Goal: Information Seeking & Learning: Compare options

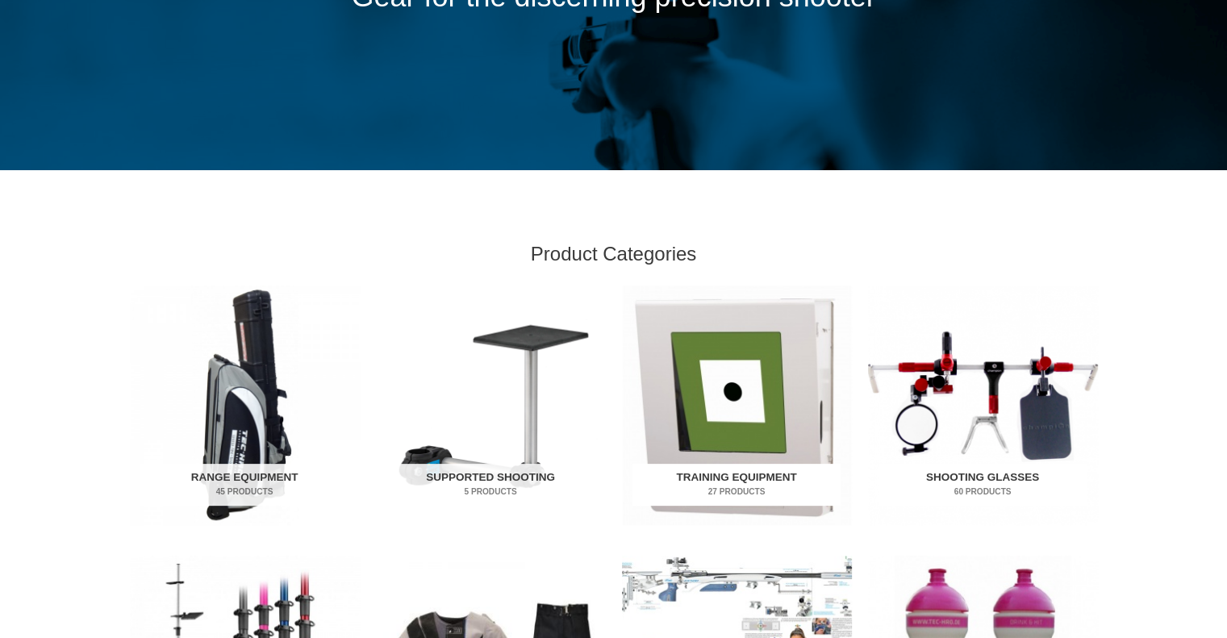
scroll to position [484, 0]
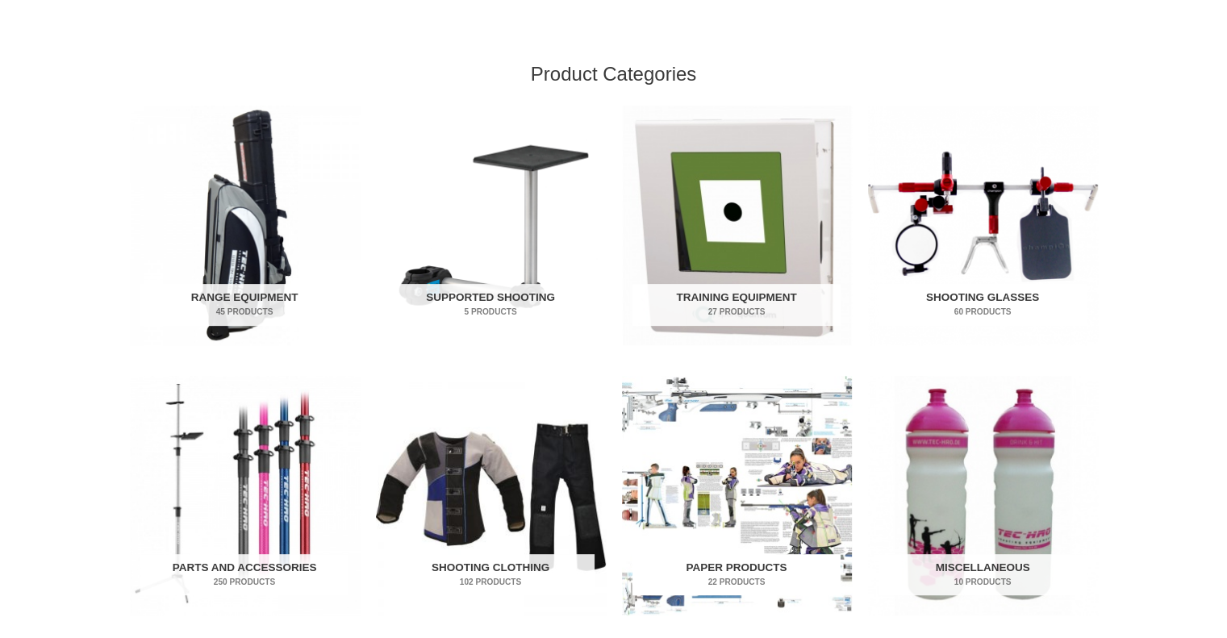
click at [725, 529] on img "Visit product category Paper Products" at bounding box center [737, 496] width 230 height 240
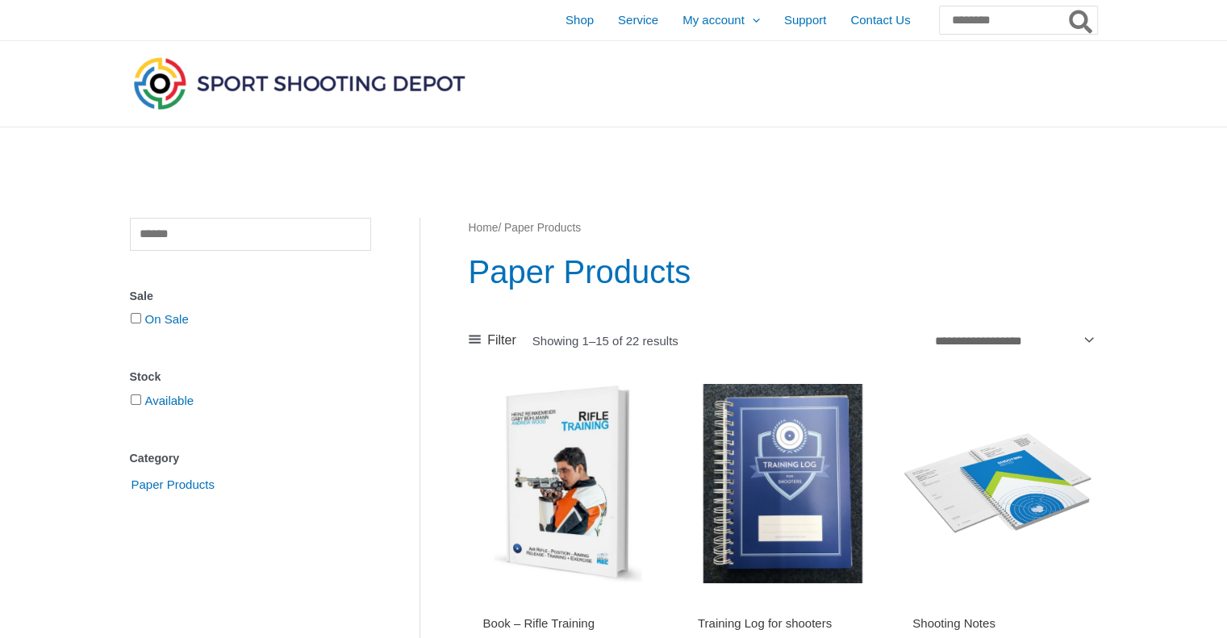
click at [272, 81] on img at bounding box center [299, 83] width 339 height 60
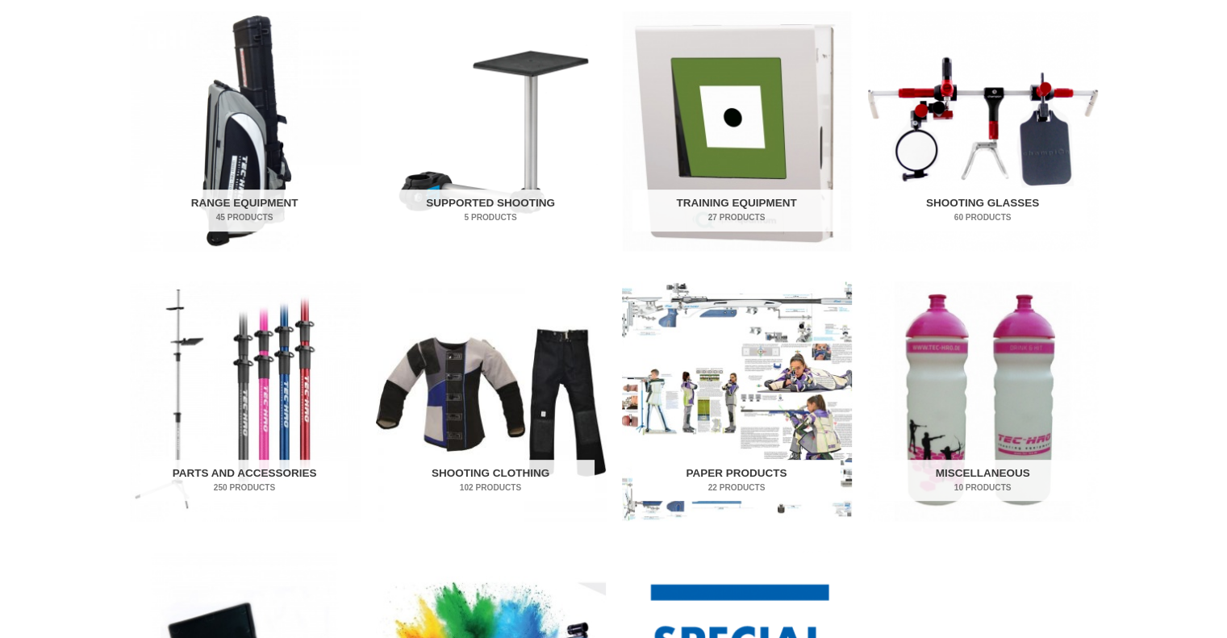
scroll to position [565, 0]
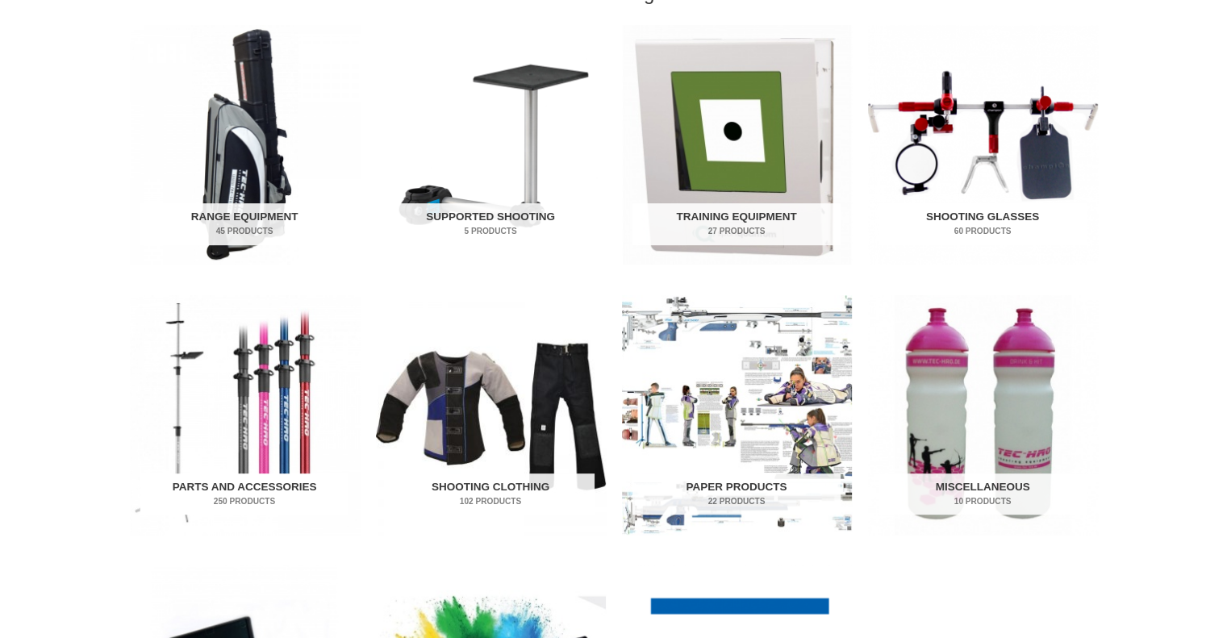
click at [281, 481] on h2 "Parts and Accessories 250 Products" at bounding box center [244, 494] width 208 height 42
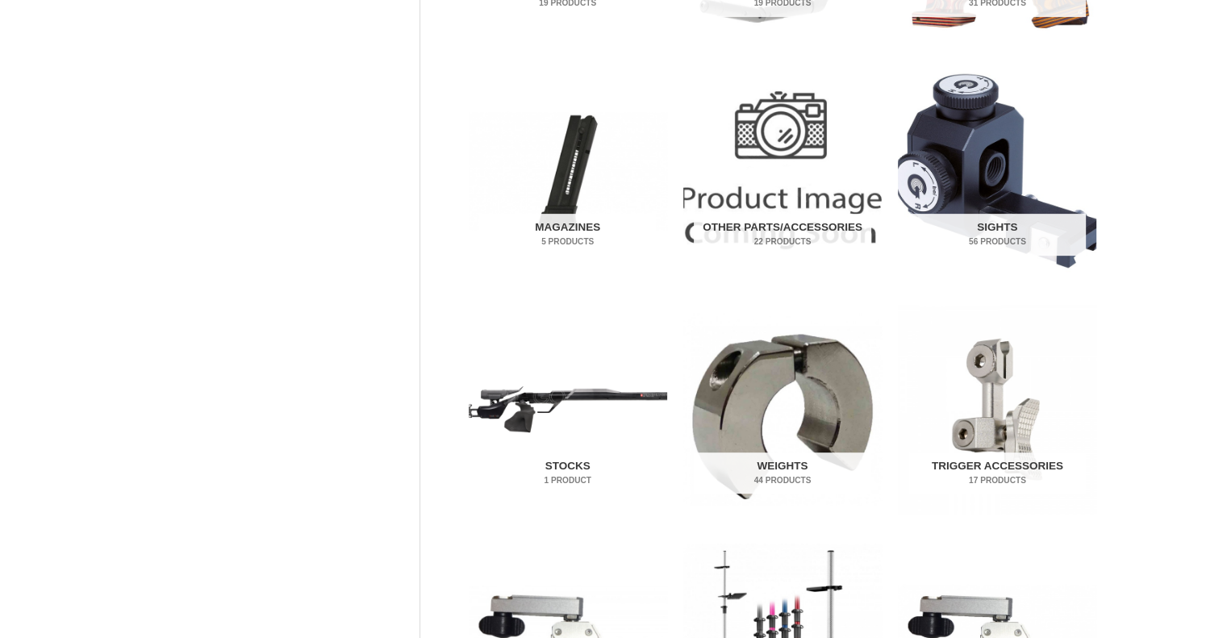
scroll to position [403, 0]
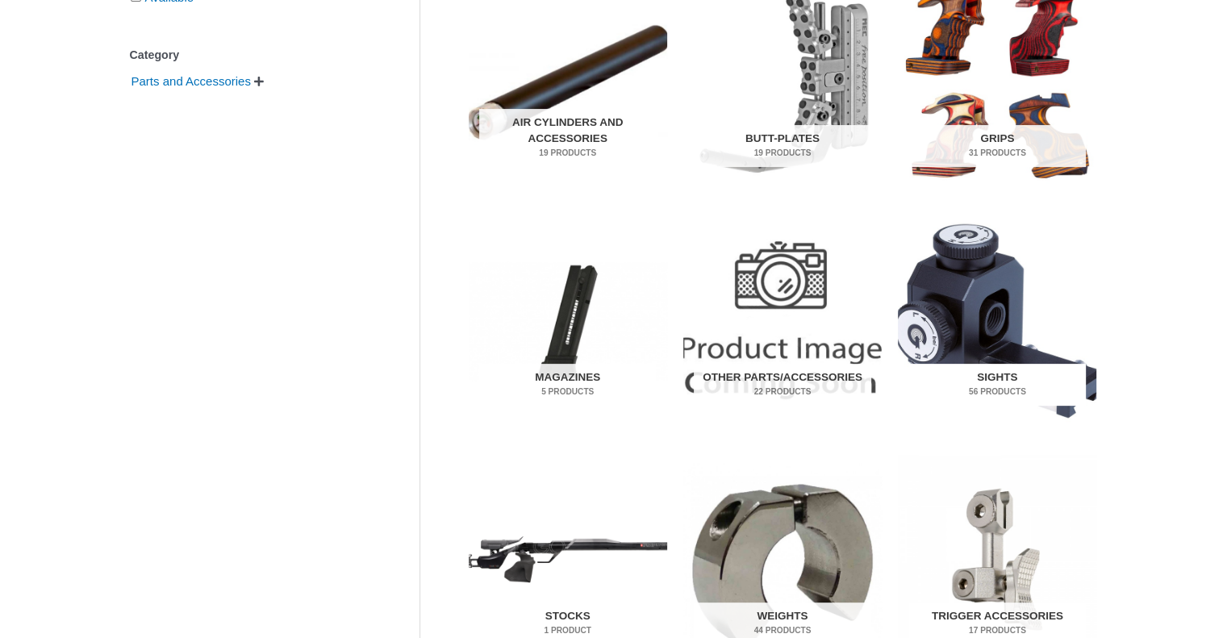
click at [977, 393] on mark "56 Products" at bounding box center [997, 391] width 177 height 12
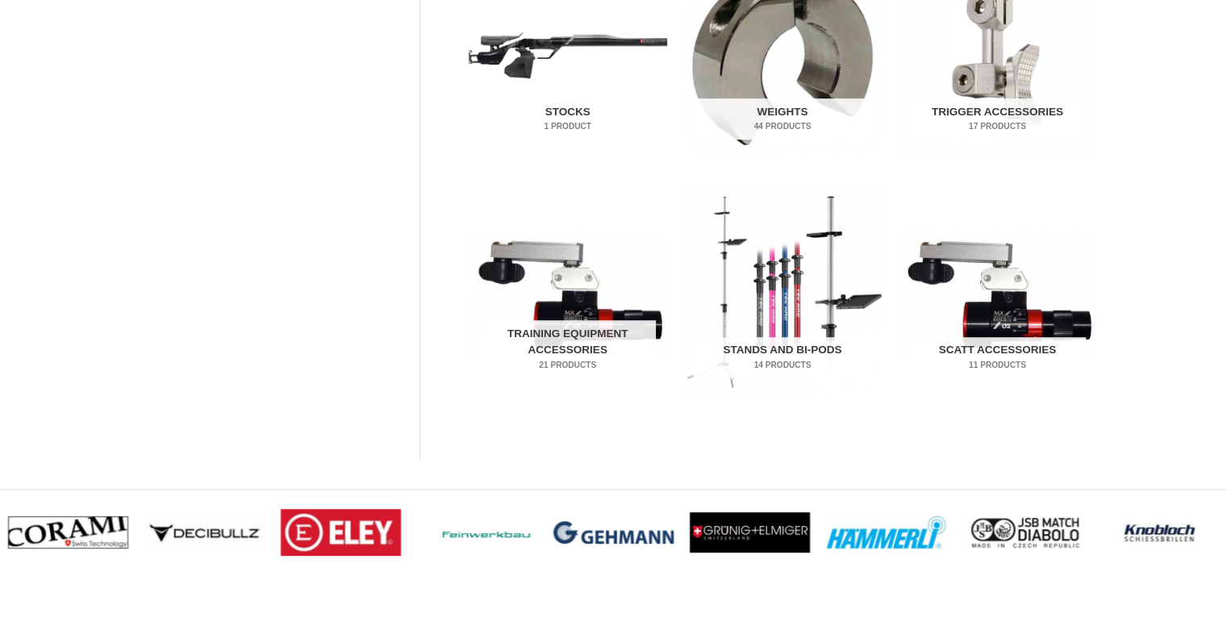
scroll to position [887, 0]
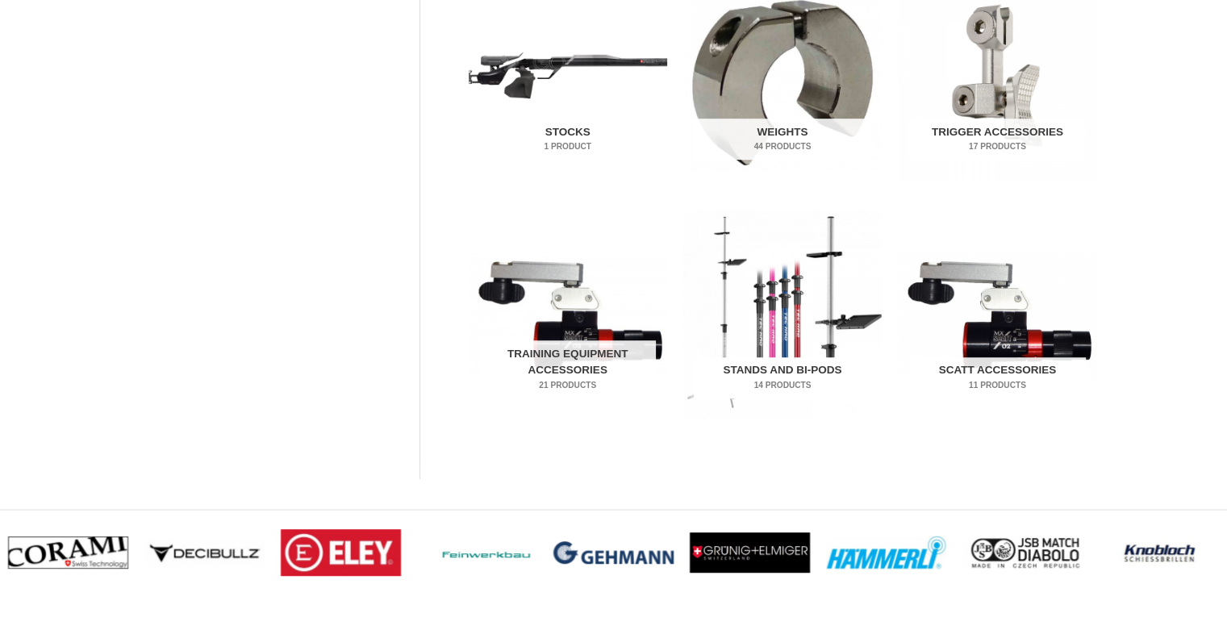
click at [794, 326] on img "Visit product category Stands and Bi-pods" at bounding box center [782, 314] width 198 height 208
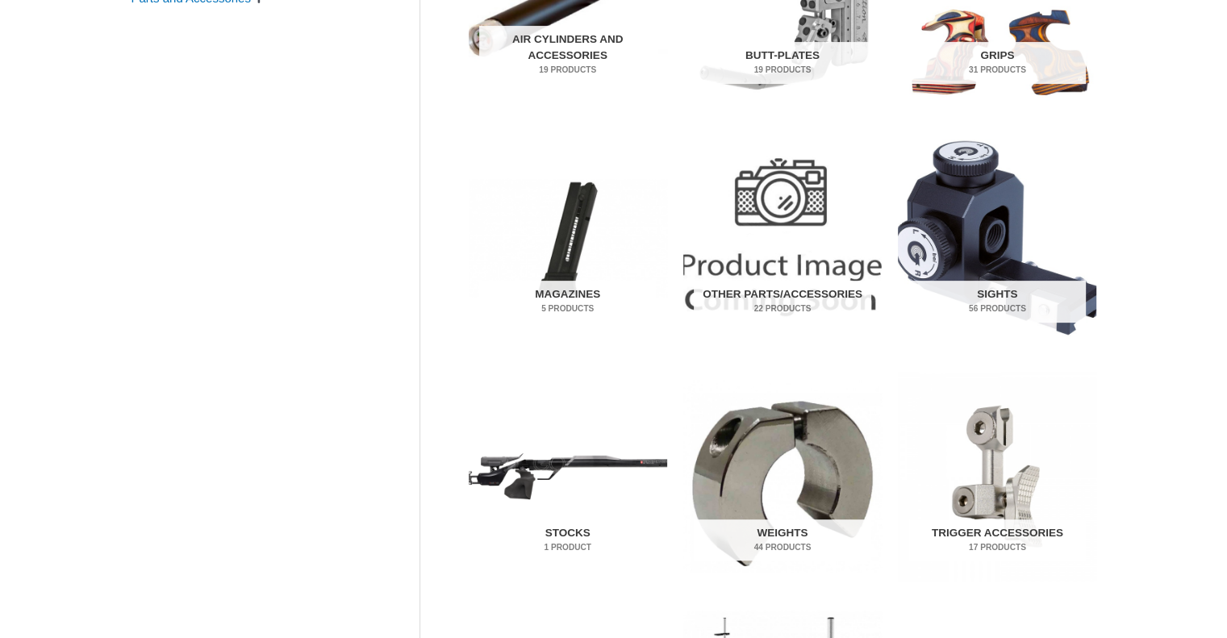
scroll to position [484, 0]
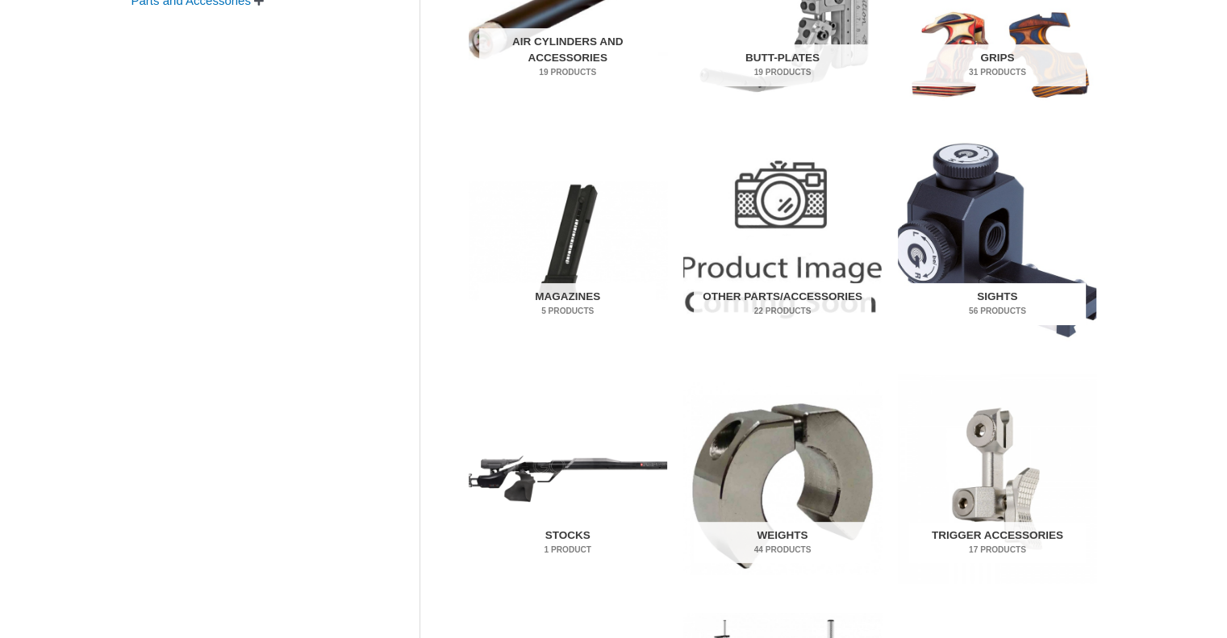
click at [1005, 298] on h2 "Sights 56 Products" at bounding box center [997, 304] width 177 height 42
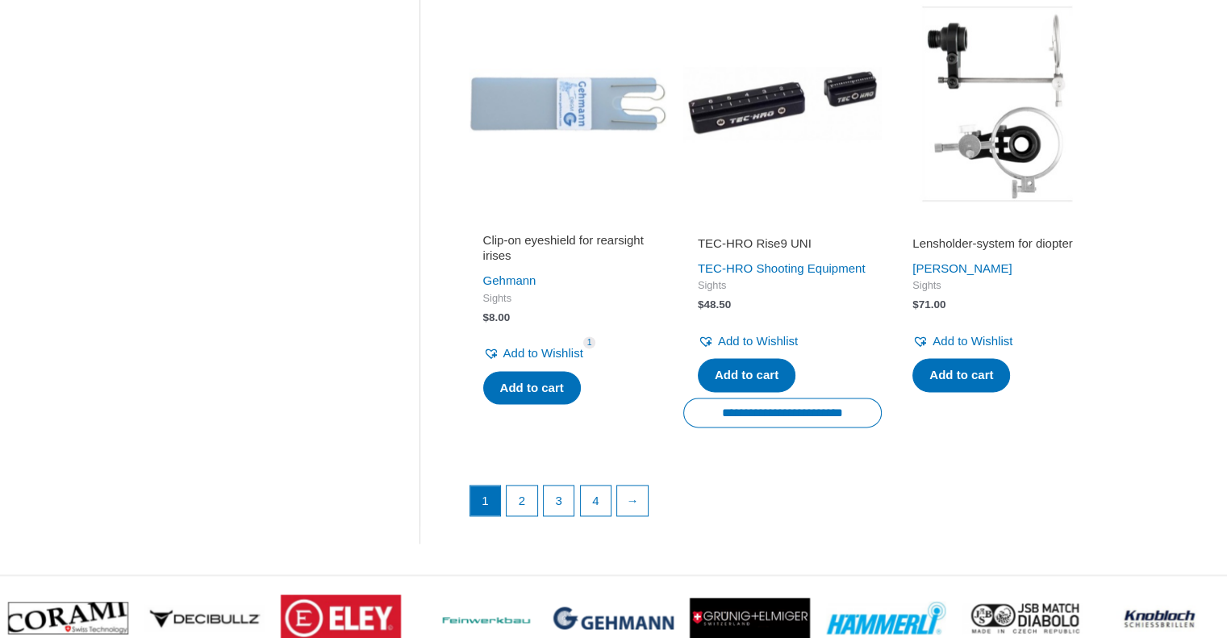
scroll to position [2258, 0]
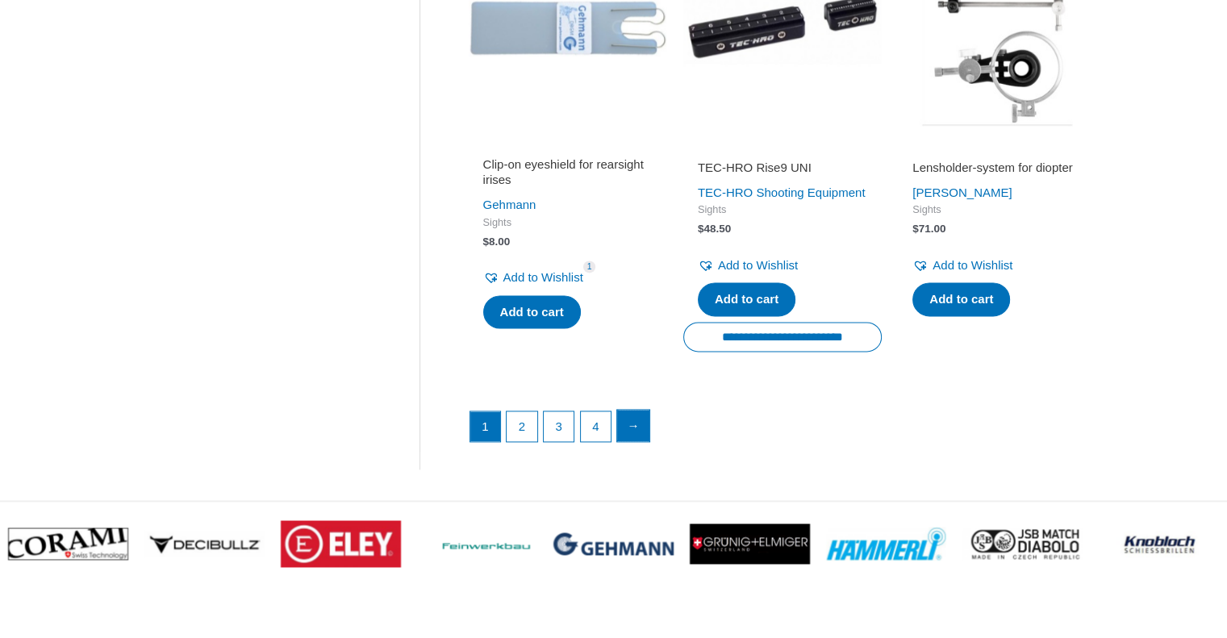
click at [638, 442] on link "→" at bounding box center [633, 426] width 32 height 32
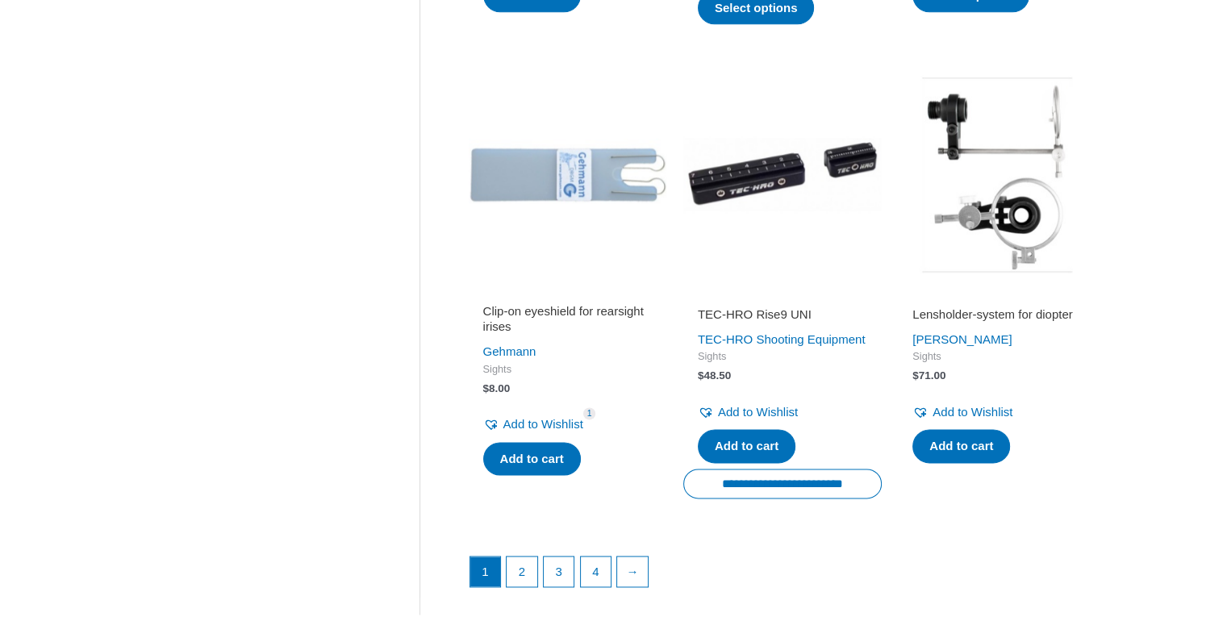
scroll to position [2097, 0]
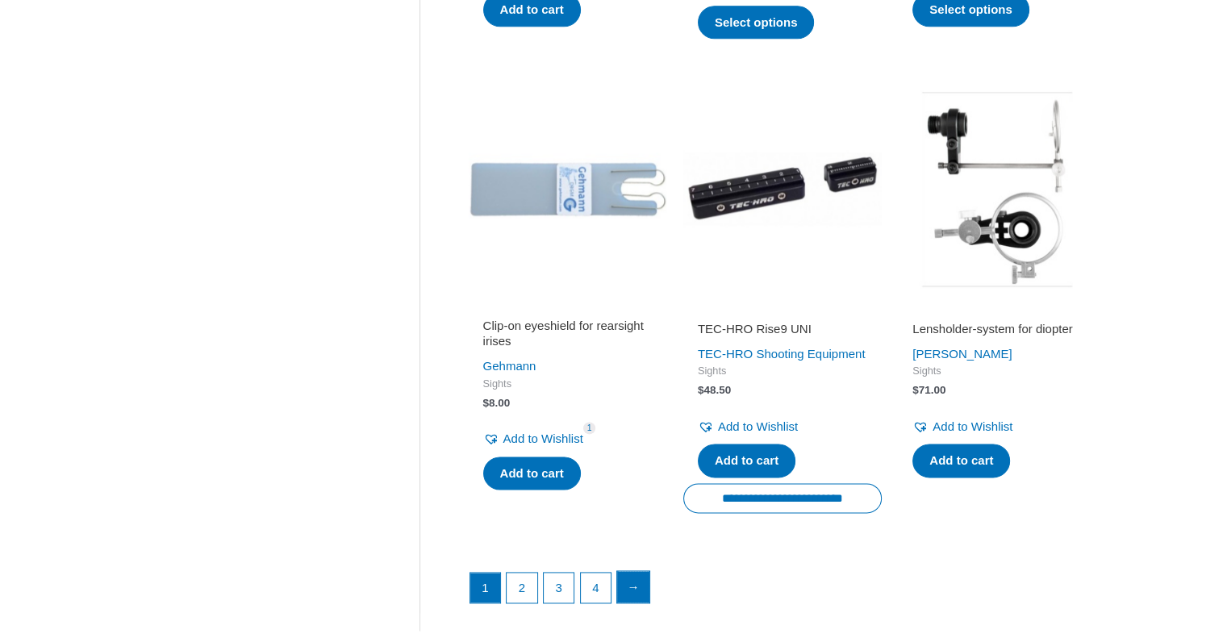
click at [629, 603] on link "→" at bounding box center [633, 587] width 32 height 32
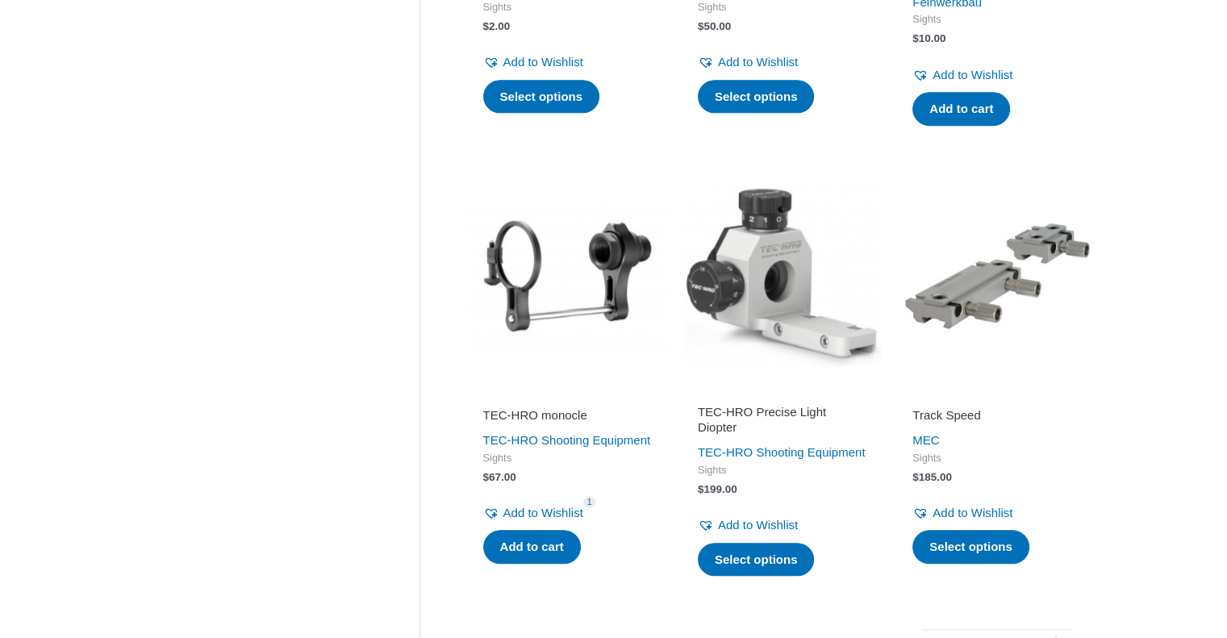
scroll to position [1532, 0]
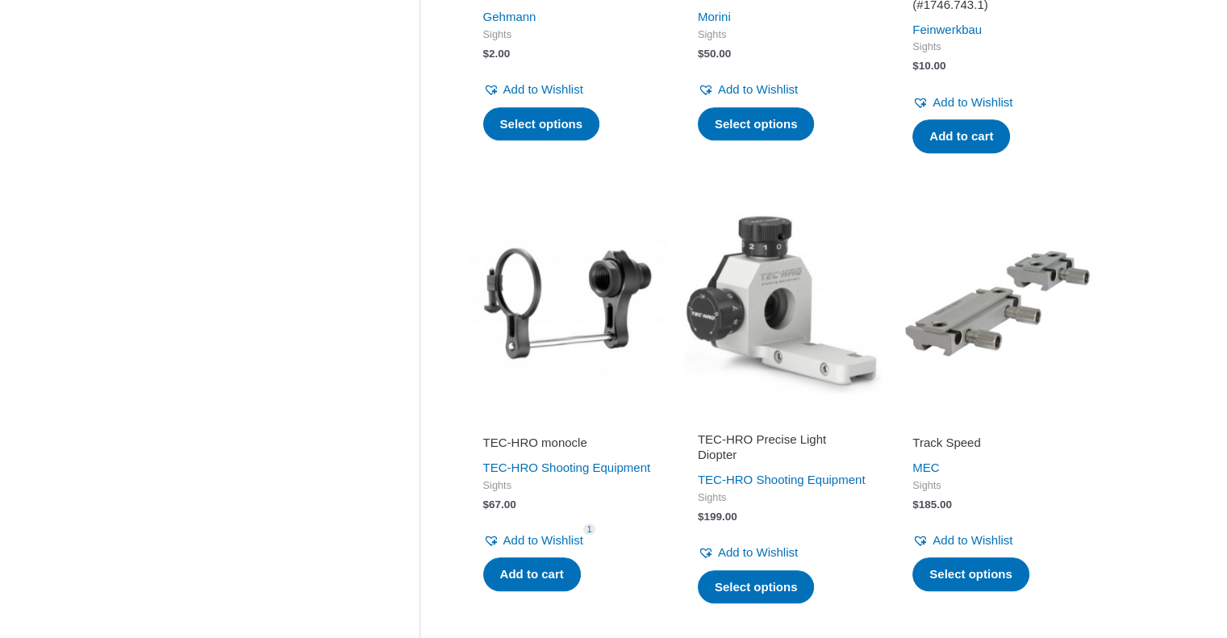
click at [613, 331] on img at bounding box center [568, 303] width 198 height 198
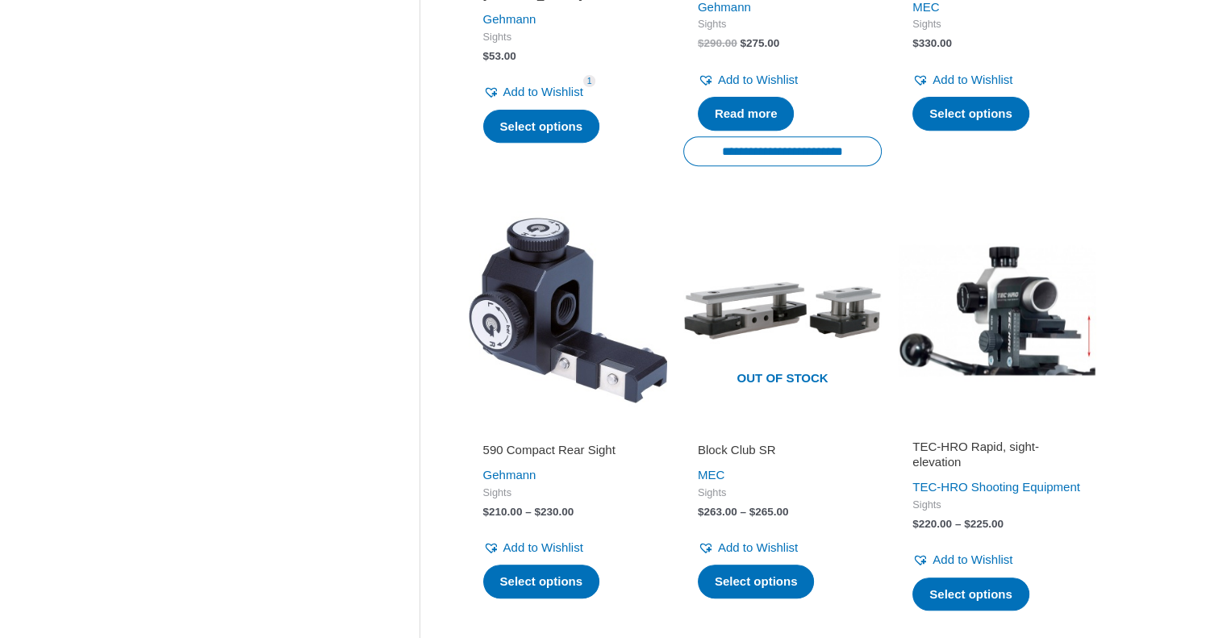
scroll to position [645, 0]
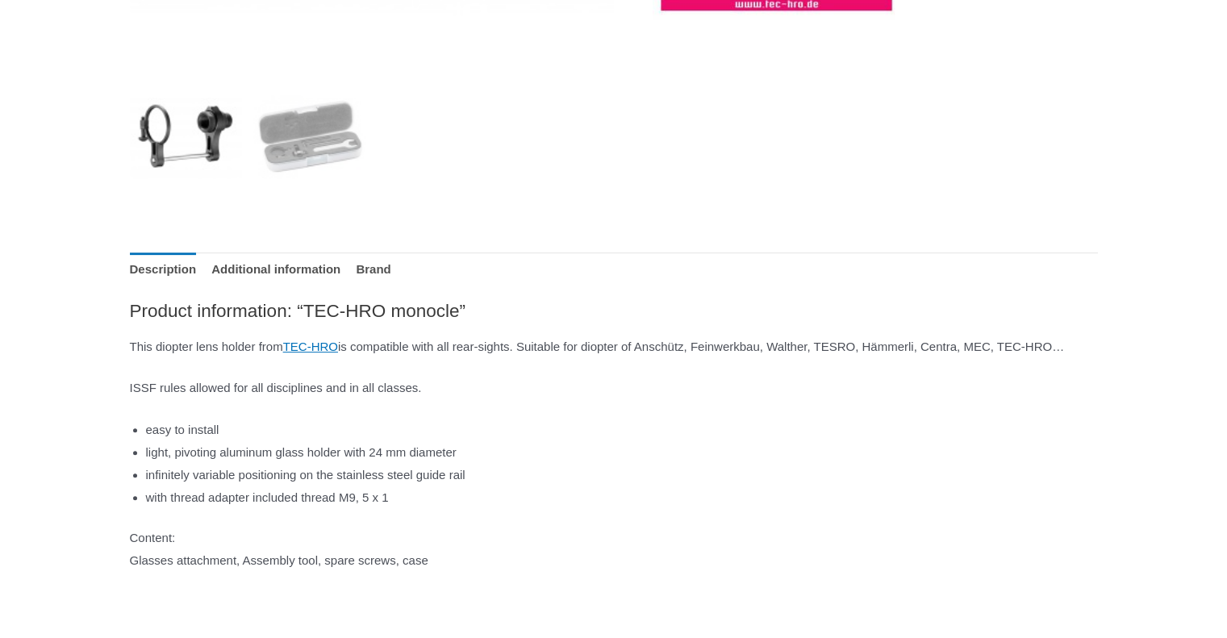
scroll to position [645, 0]
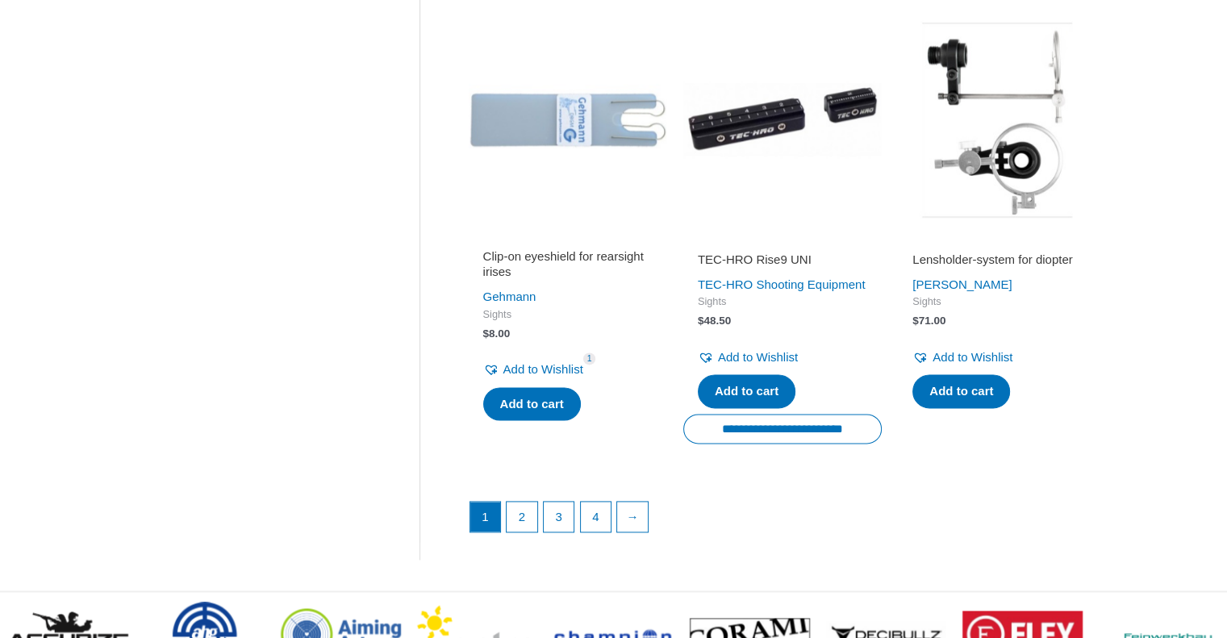
scroll to position [2097, 0]
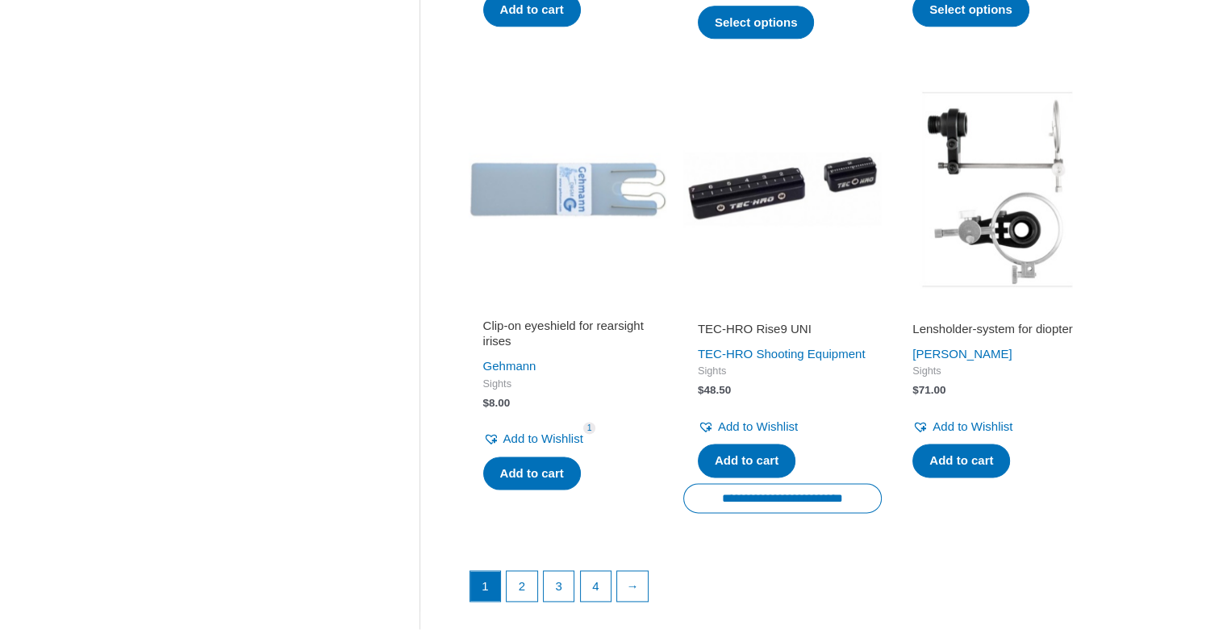
click at [990, 337] on h2 "Lensholder-system for diopter" at bounding box center [996, 329] width 169 height 16
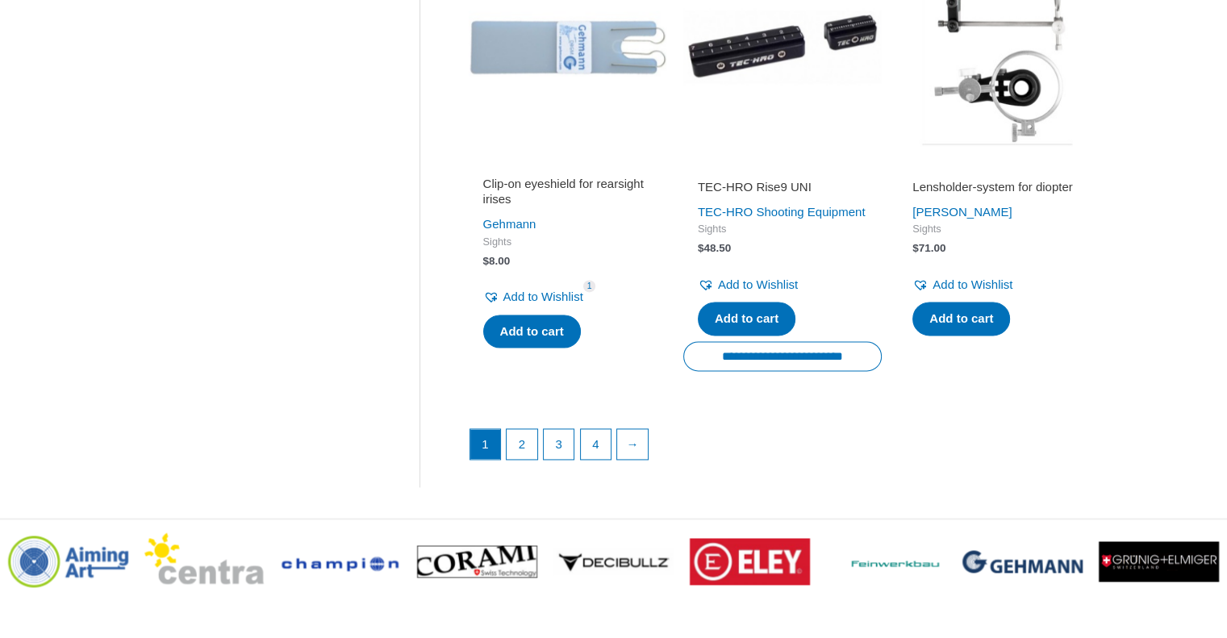
scroll to position [2258, 0]
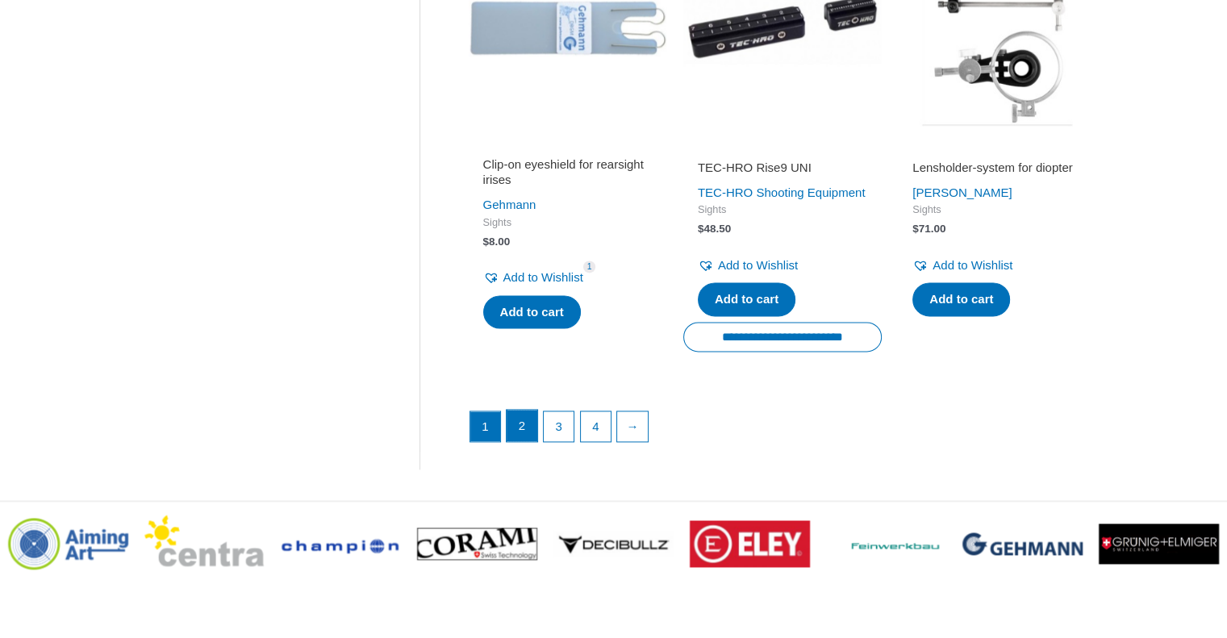
click at [524, 442] on link "2" at bounding box center [521, 426] width 31 height 32
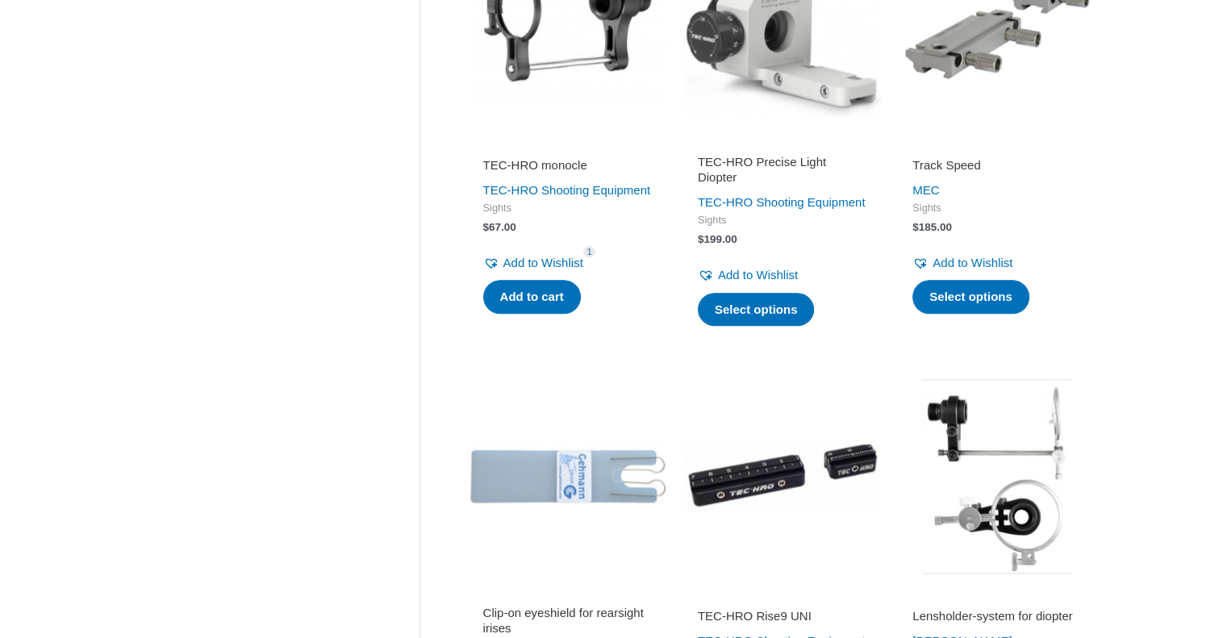
scroll to position [1694, 0]
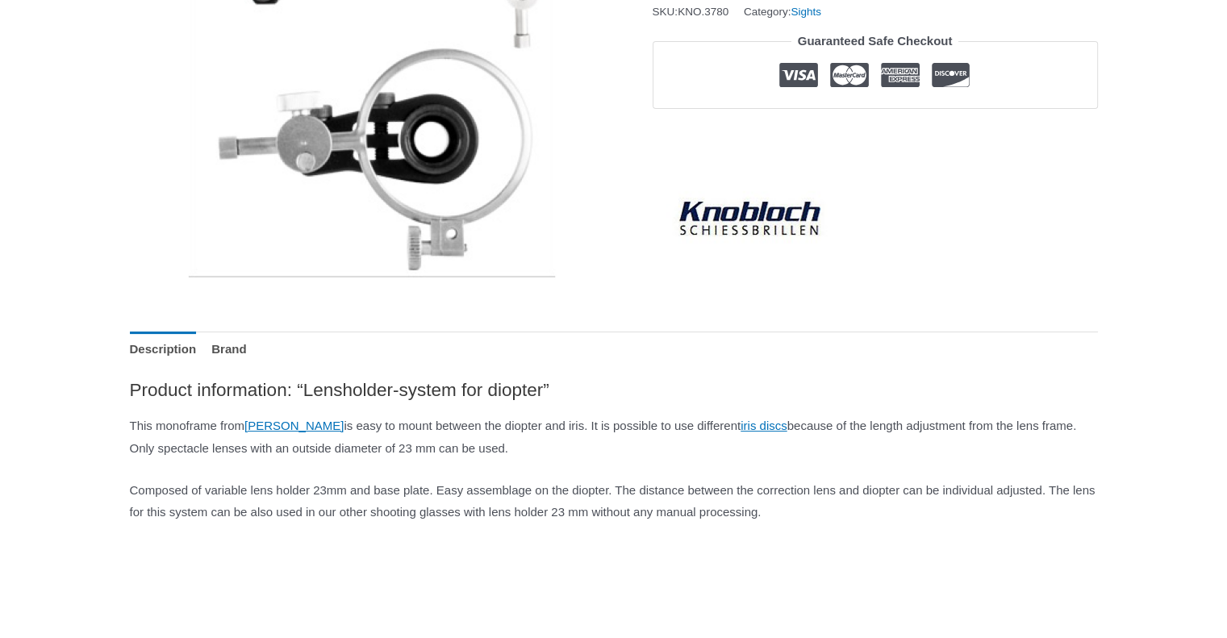
scroll to position [242, 0]
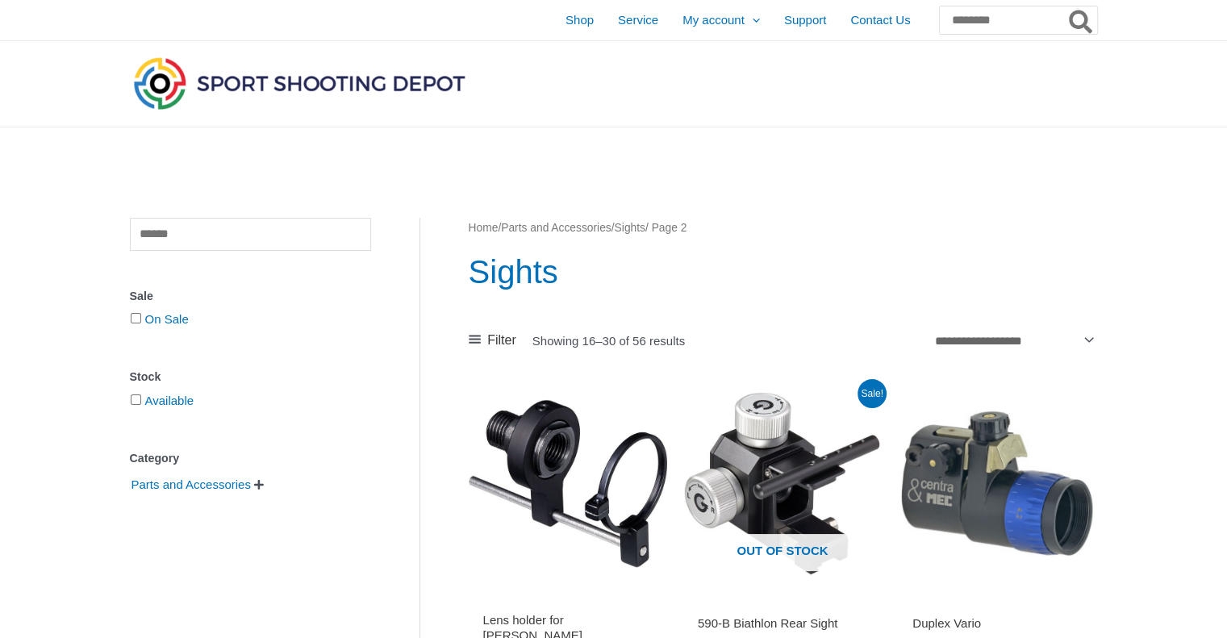
click at [551, 464] on img at bounding box center [568, 483] width 198 height 198
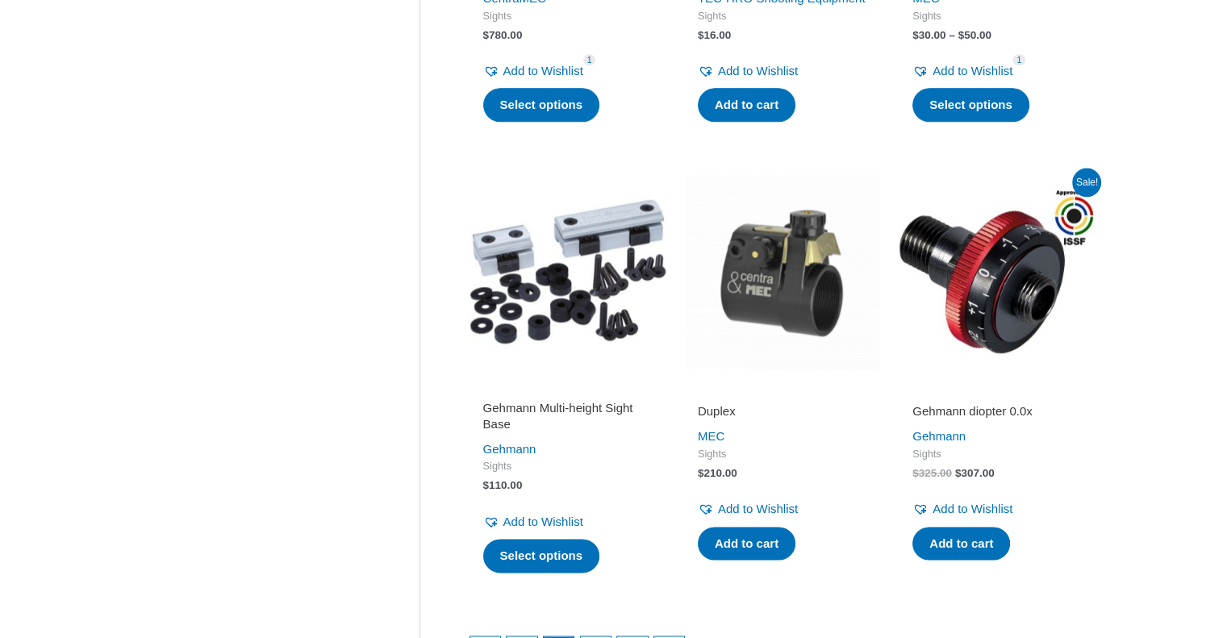
scroll to position [2016, 0]
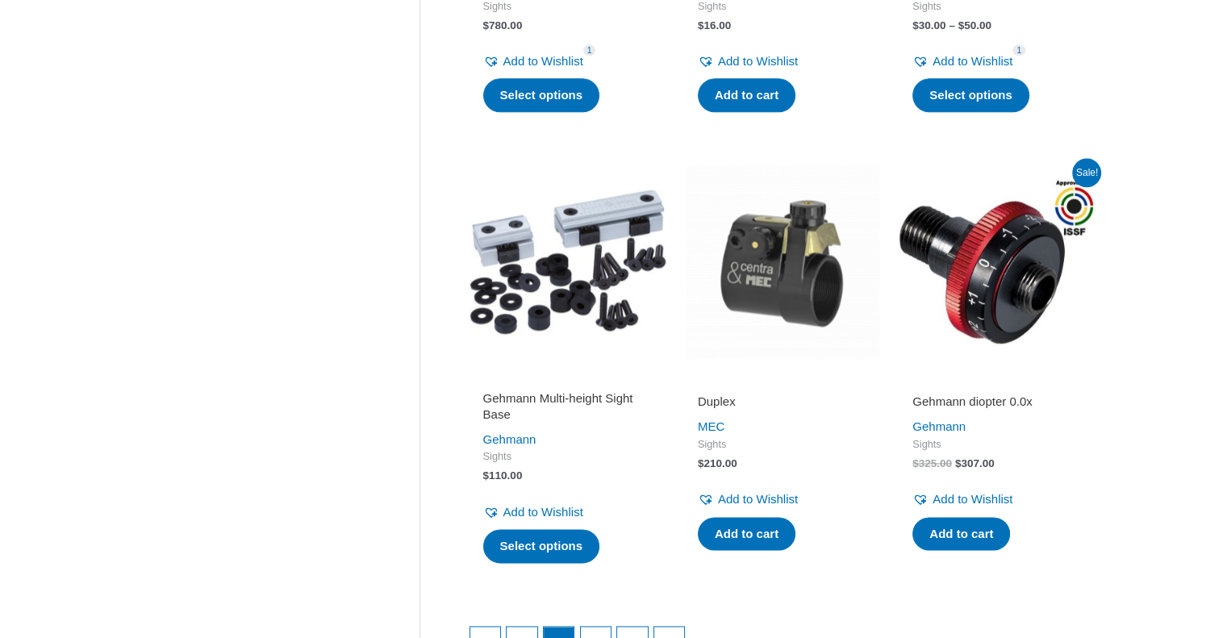
click at [540, 422] on h2 "Gehmann Multi-height Sight Base" at bounding box center [567, 405] width 169 height 31
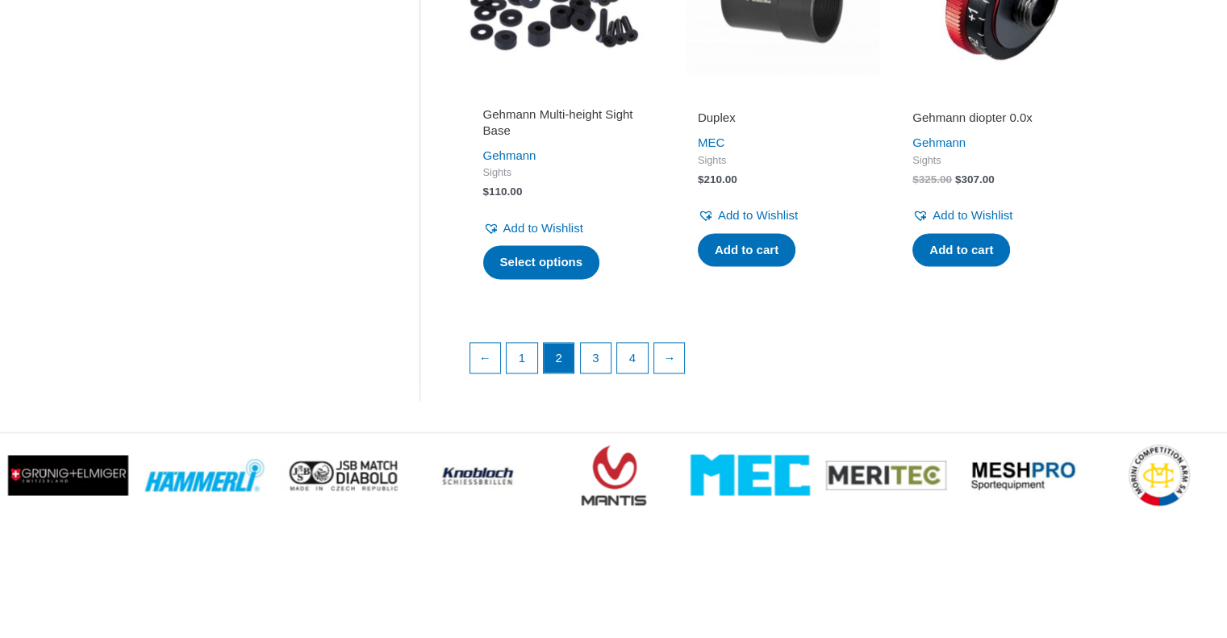
scroll to position [2339, 0]
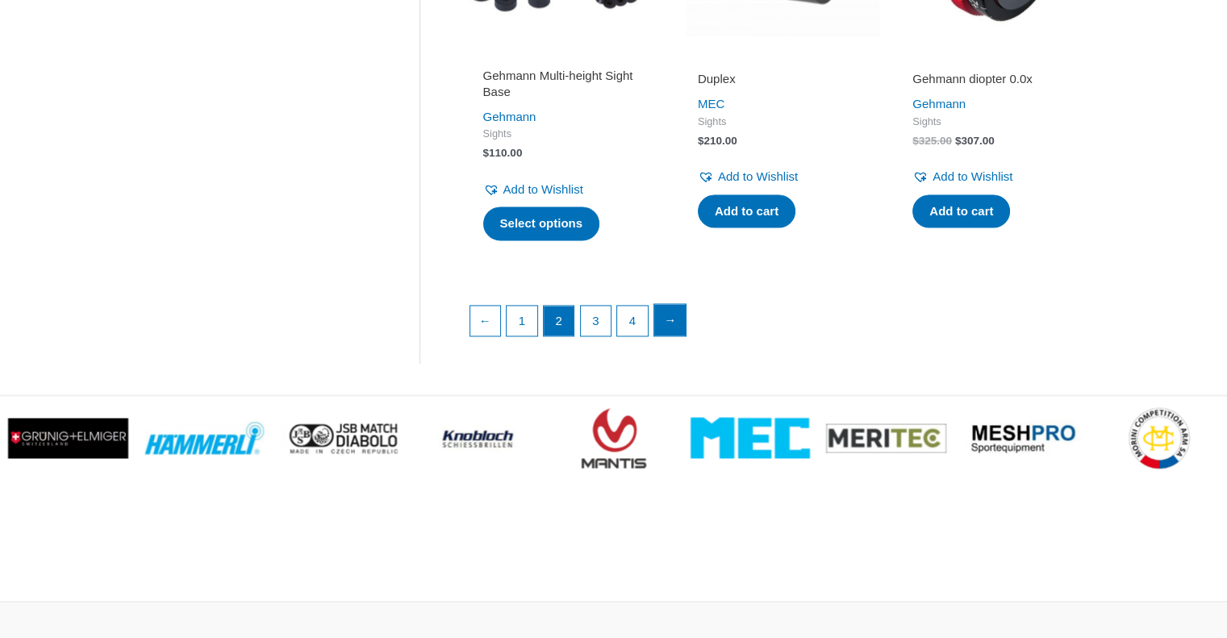
click at [673, 336] on link "→" at bounding box center [670, 320] width 32 height 32
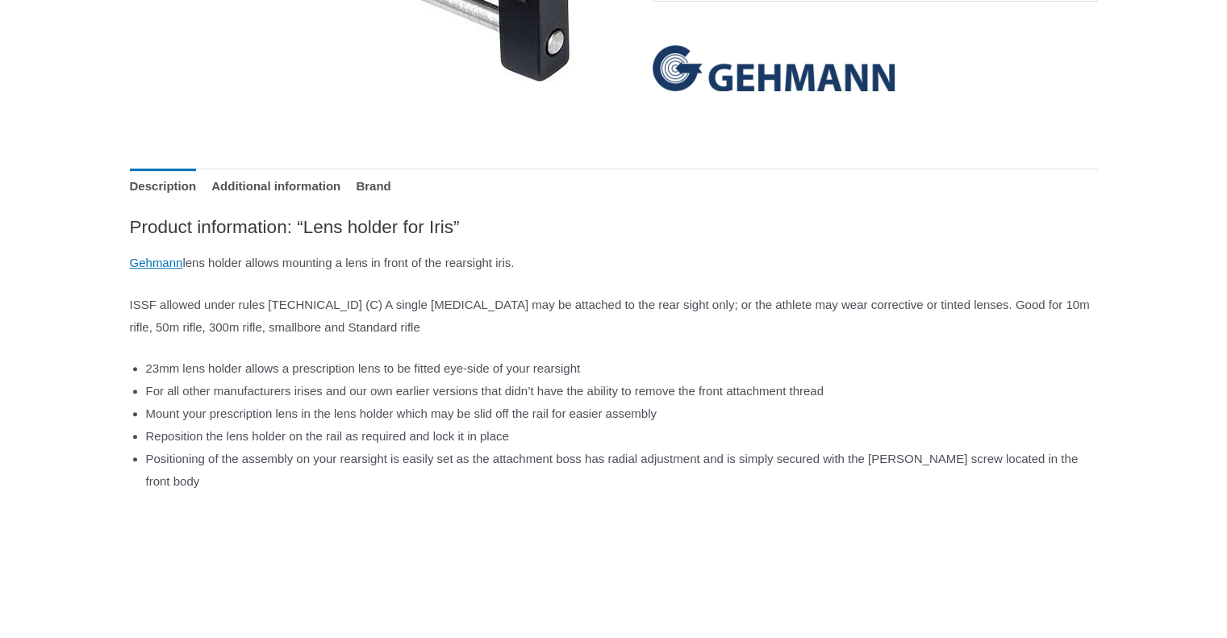
scroll to position [645, 0]
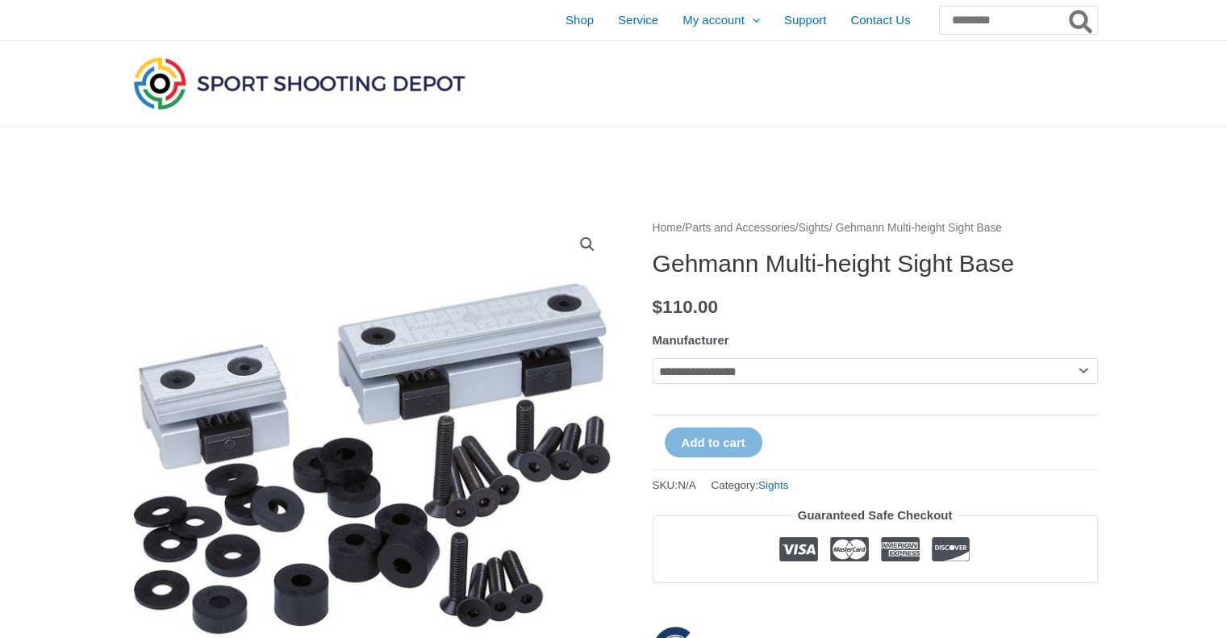
click at [1086, 373] on select "**********" at bounding box center [874, 371] width 445 height 26
click at [652, 358] on select "**********" at bounding box center [874, 371] width 445 height 26
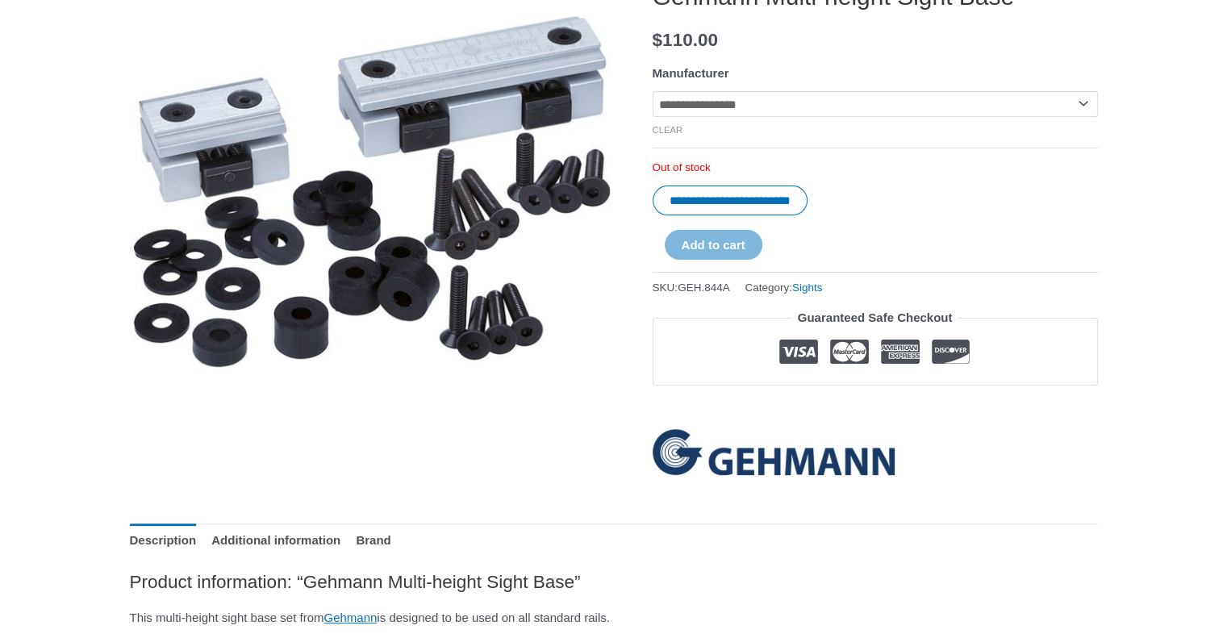
scroll to position [242, 0]
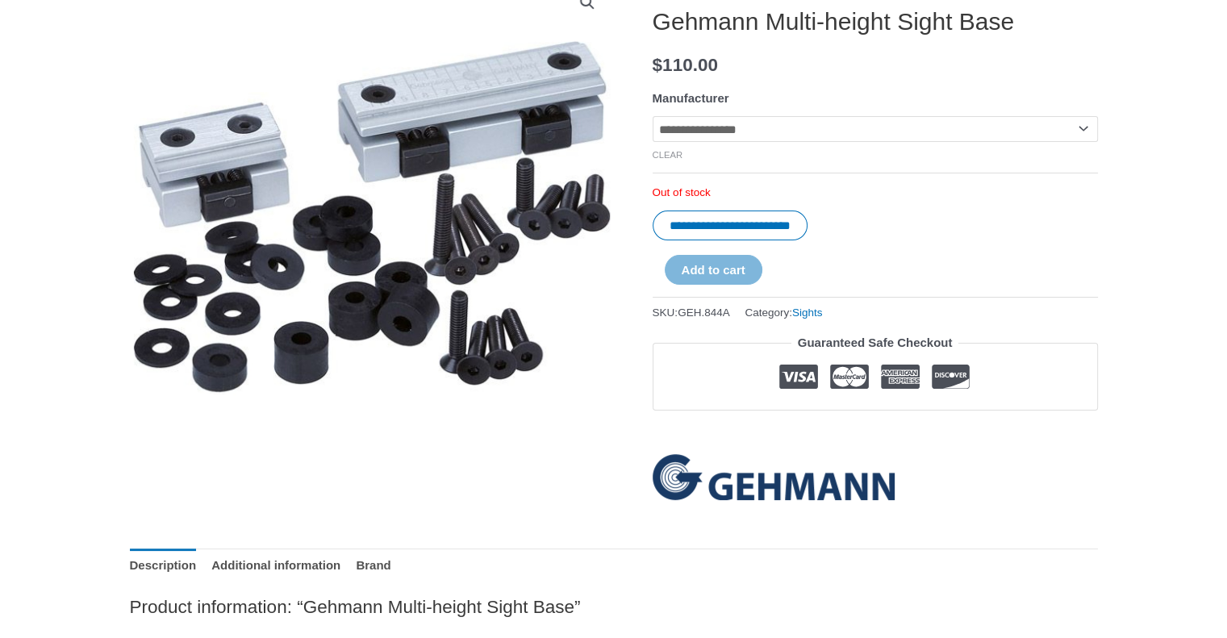
click at [1084, 132] on select "**********" at bounding box center [874, 129] width 445 height 26
select select "*******"
click at [652, 116] on select "**********" at bounding box center [874, 129] width 445 height 26
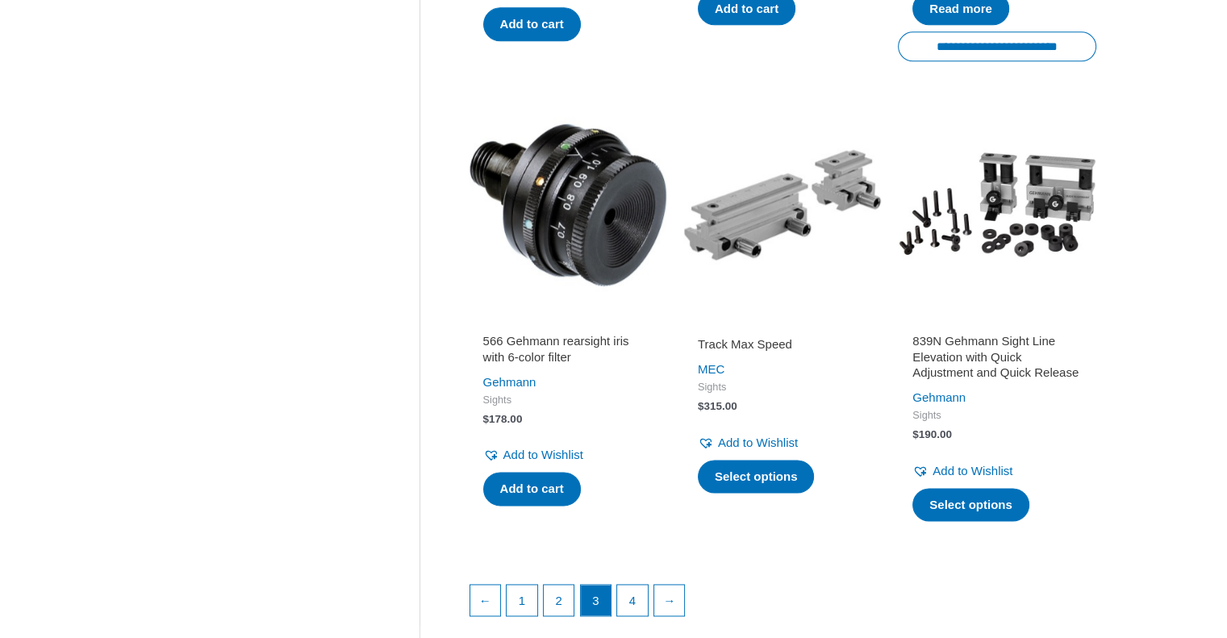
scroll to position [2339, 0]
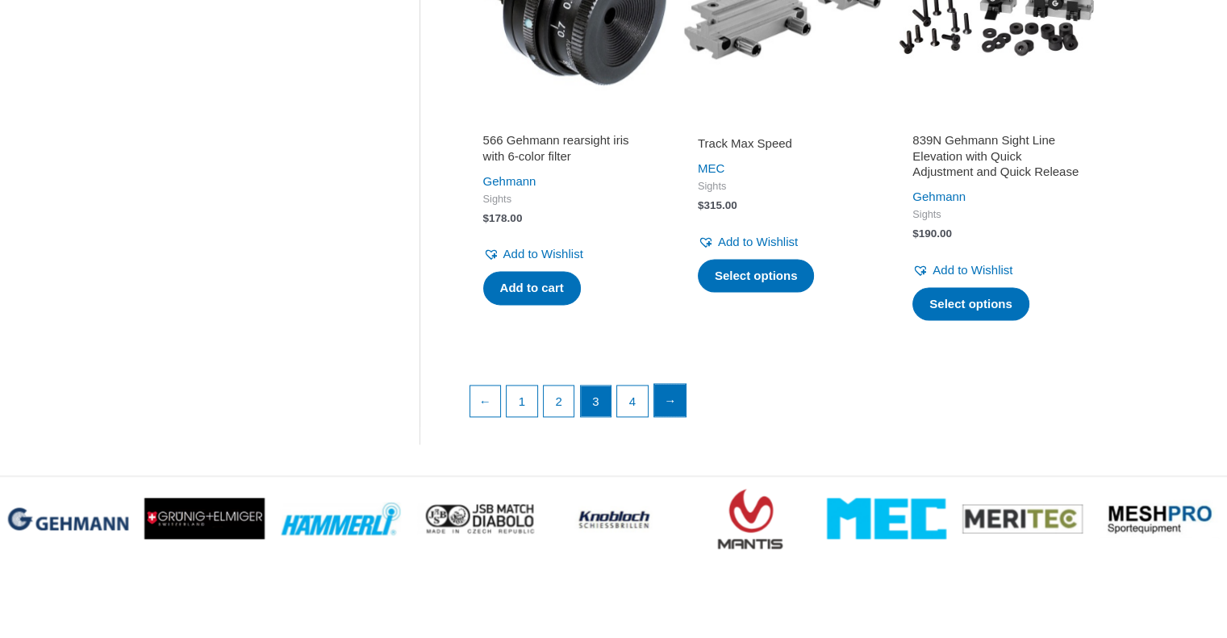
click at [671, 416] on link "→" at bounding box center [670, 400] width 32 height 32
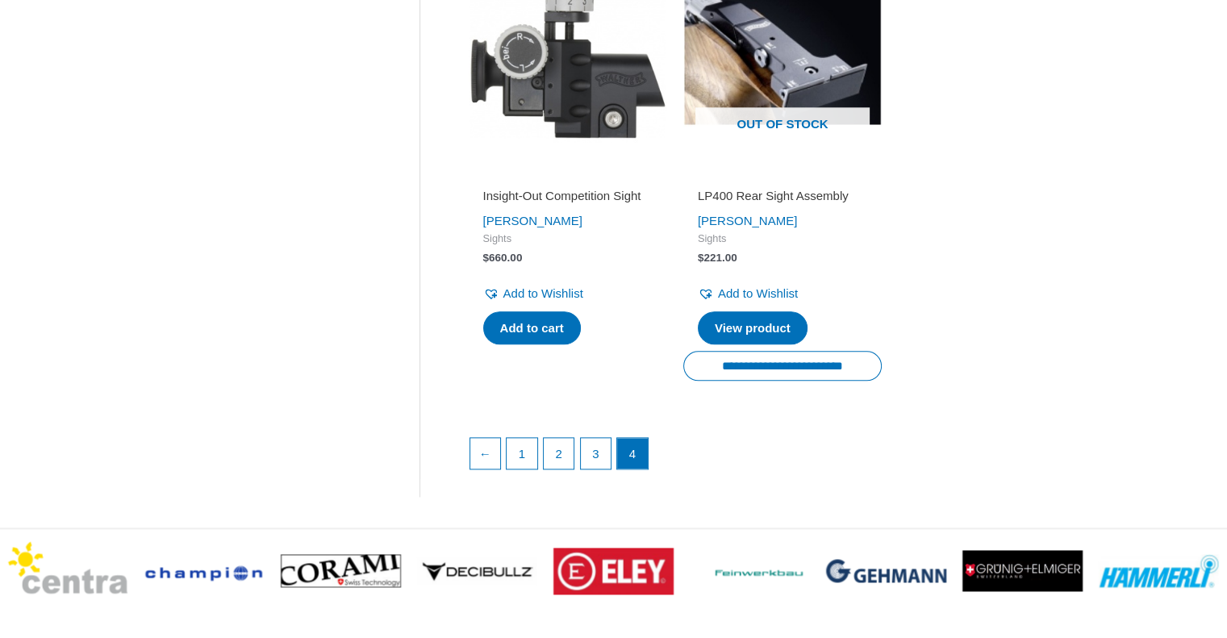
scroll to position [1774, 0]
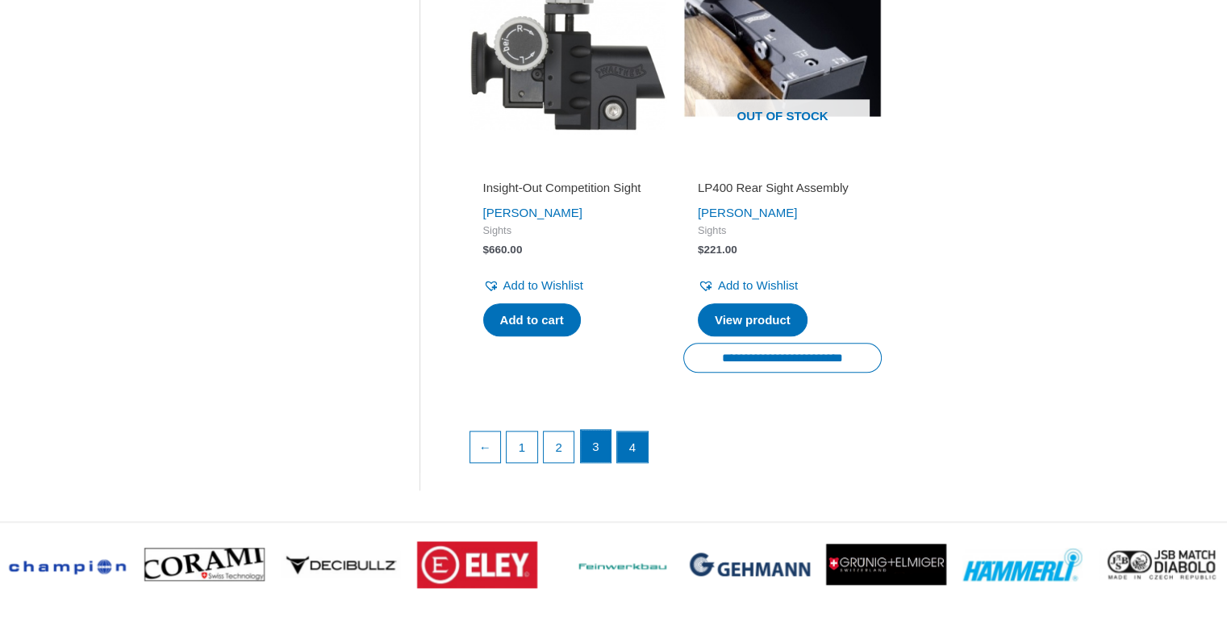
click at [598, 462] on link "3" at bounding box center [596, 446] width 31 height 32
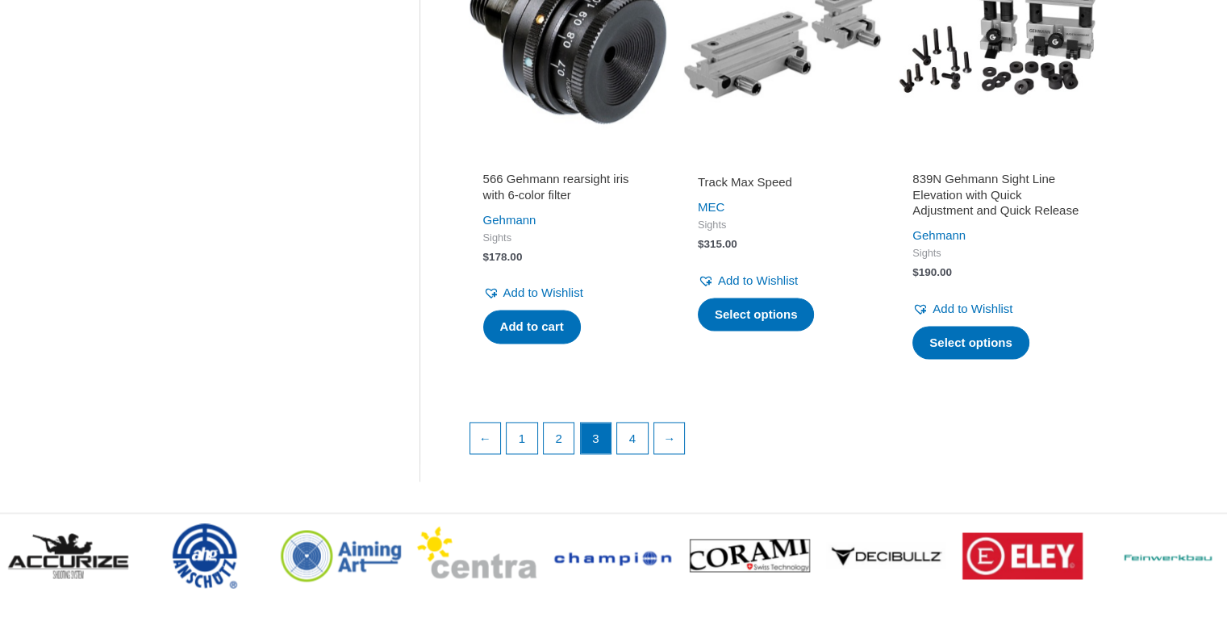
scroll to position [2339, 0]
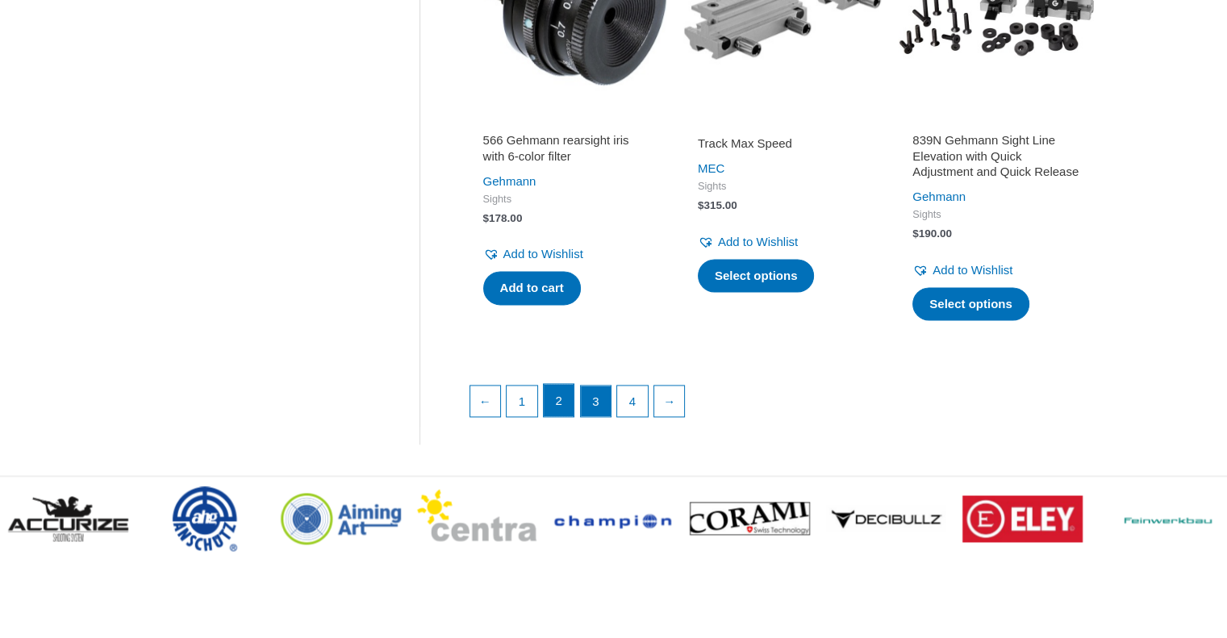
click at [561, 415] on link "2" at bounding box center [559, 400] width 31 height 32
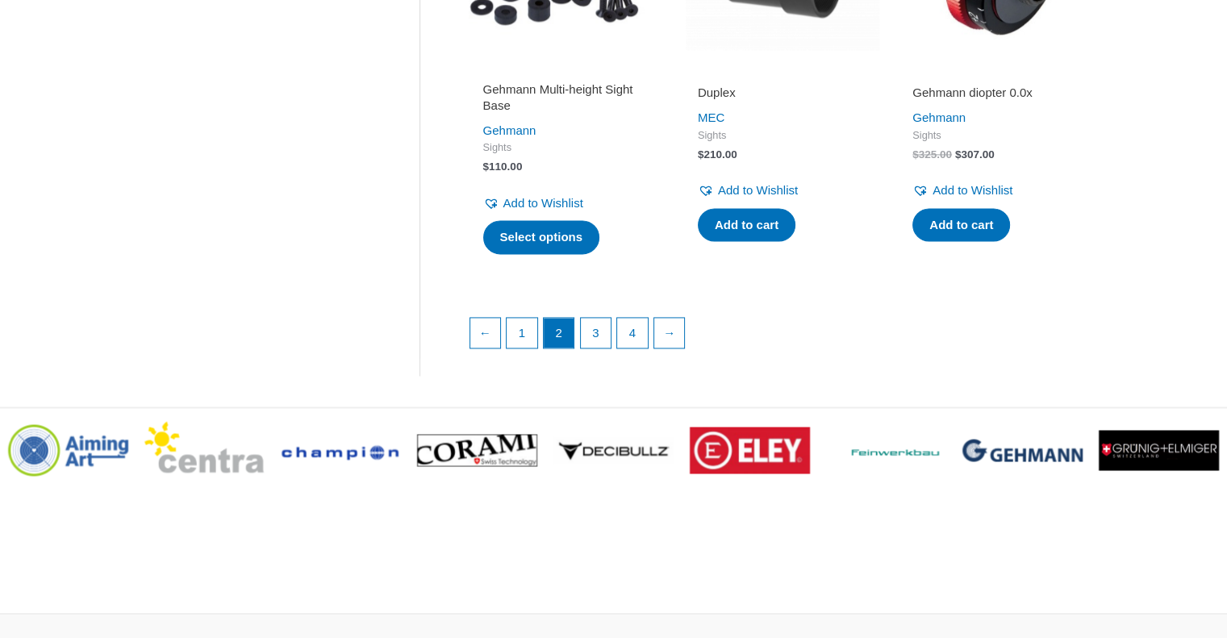
scroll to position [2339, 0]
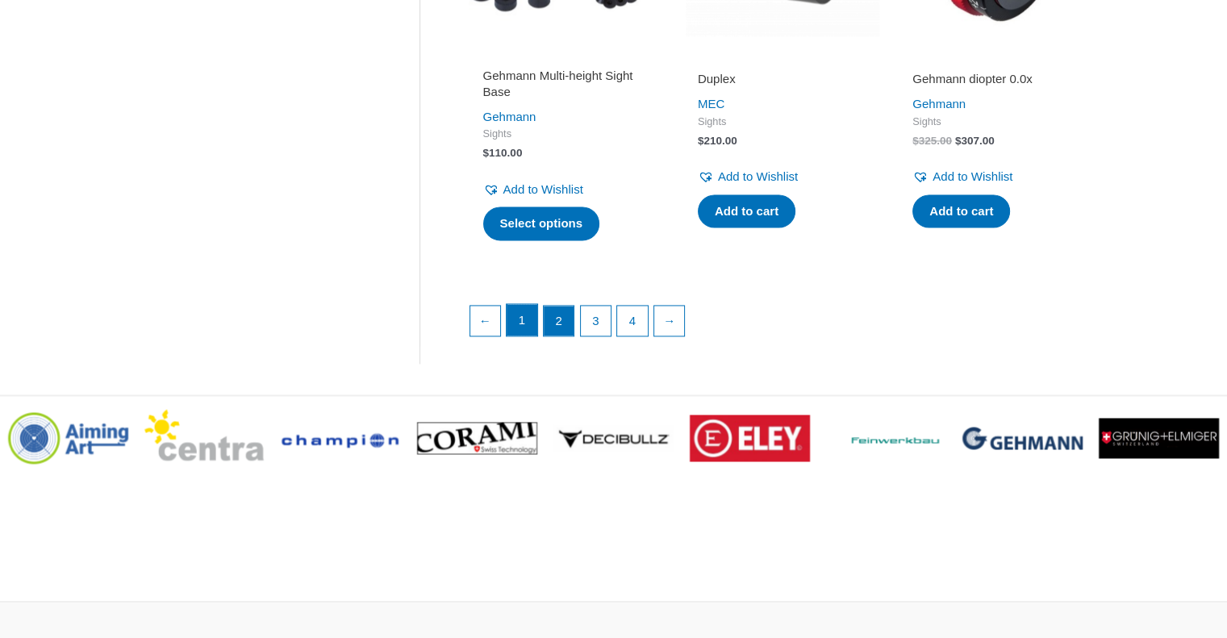
click at [523, 336] on link "1" at bounding box center [521, 320] width 31 height 32
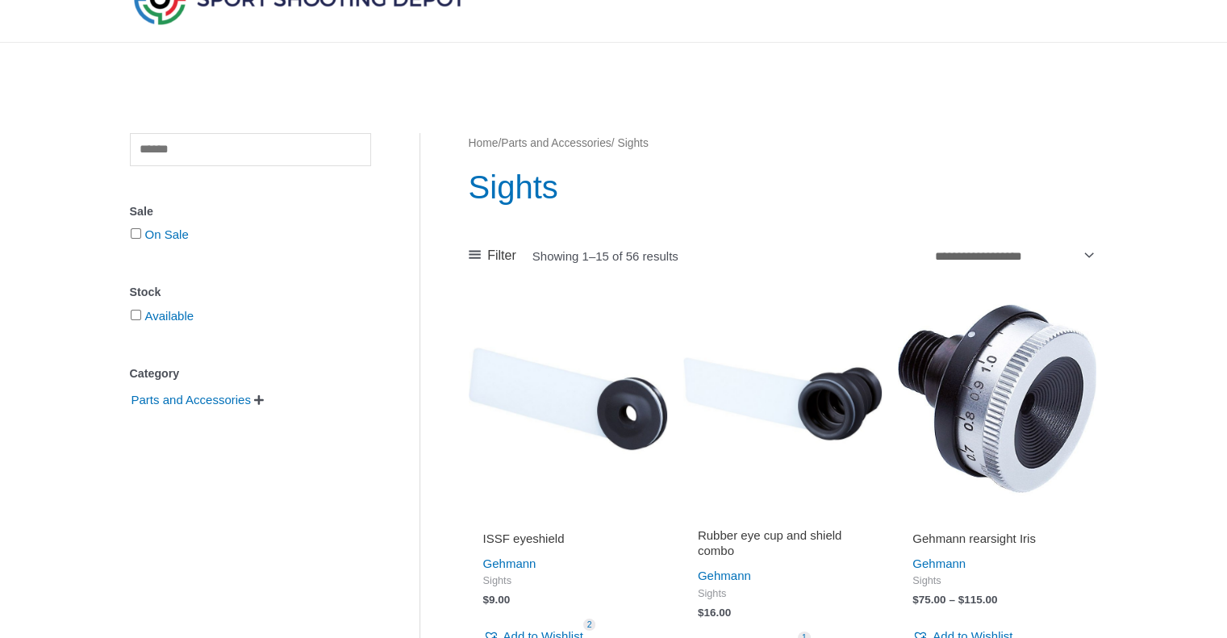
scroll to position [81, 0]
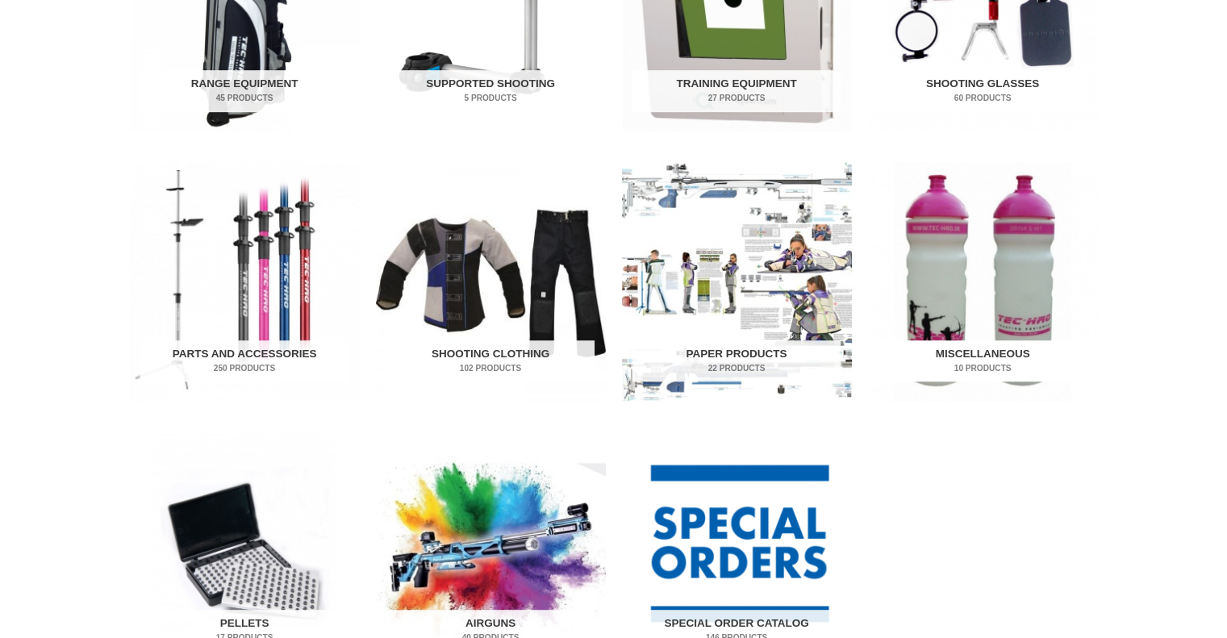
scroll to position [726, 0]
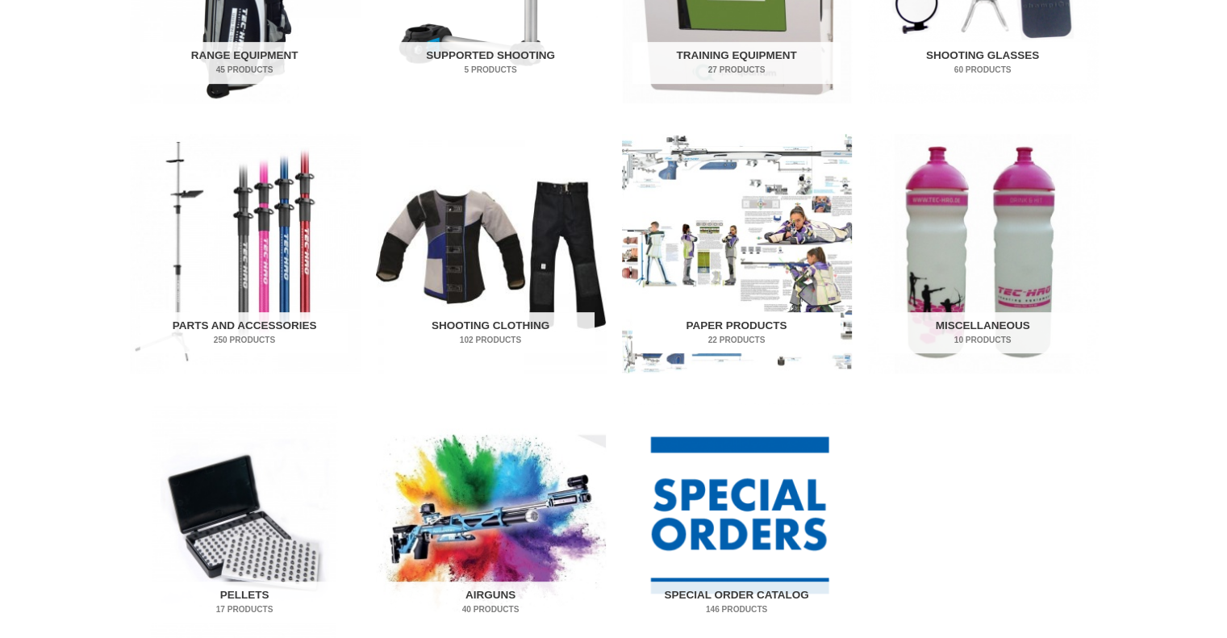
click at [720, 332] on h2 "Paper Products 22 Products" at bounding box center [736, 333] width 208 height 42
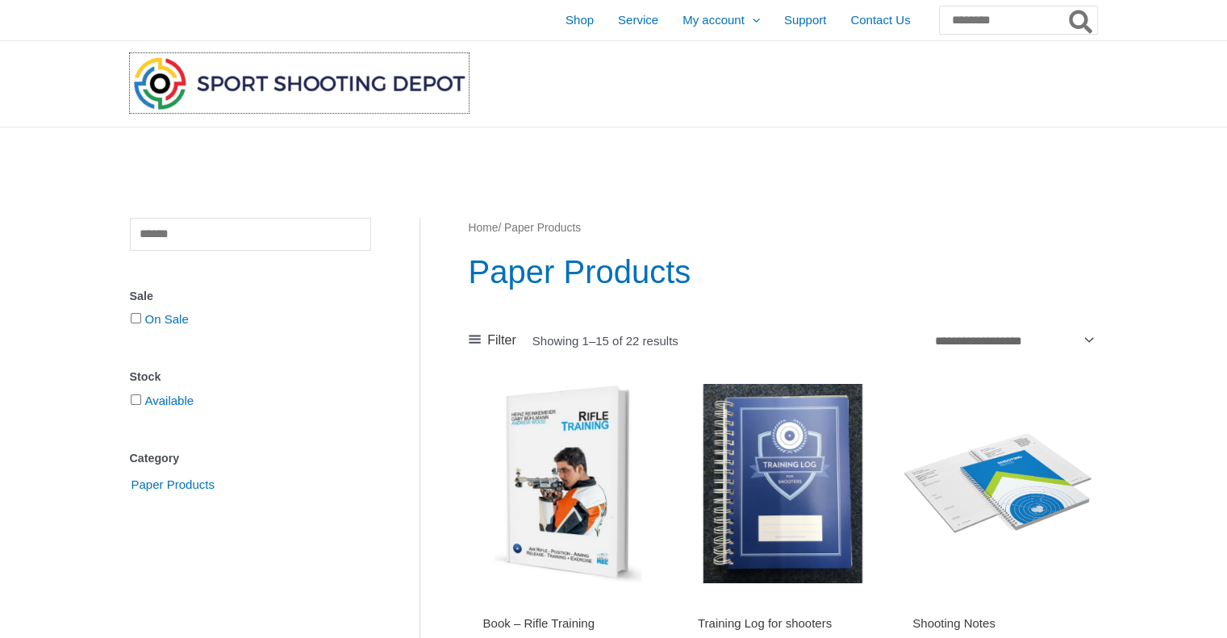
click at [303, 77] on img at bounding box center [299, 83] width 339 height 60
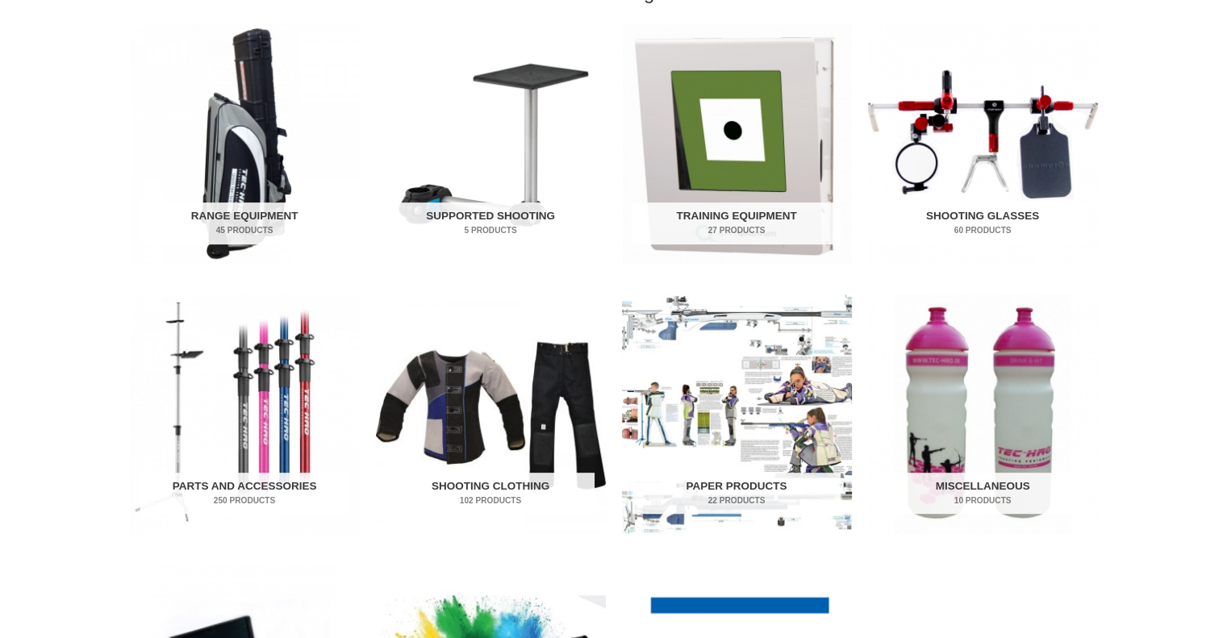
scroll to position [565, 0]
click at [248, 483] on h2 "Parts and Accessories 250 Products" at bounding box center [244, 494] width 208 height 42
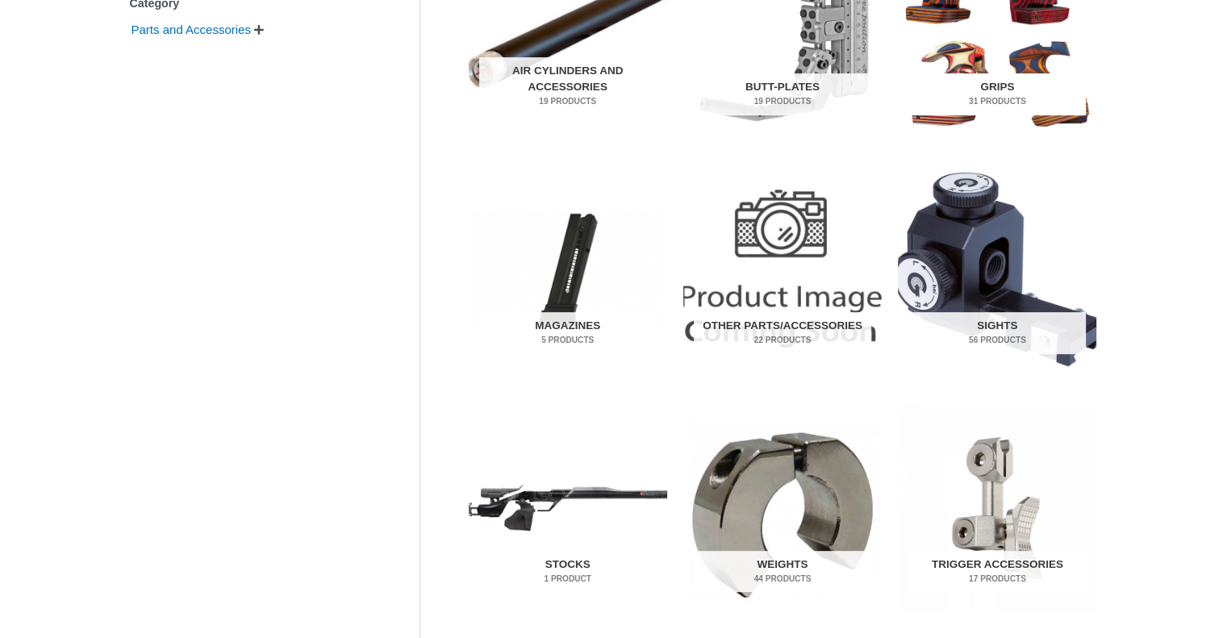
scroll to position [484, 0]
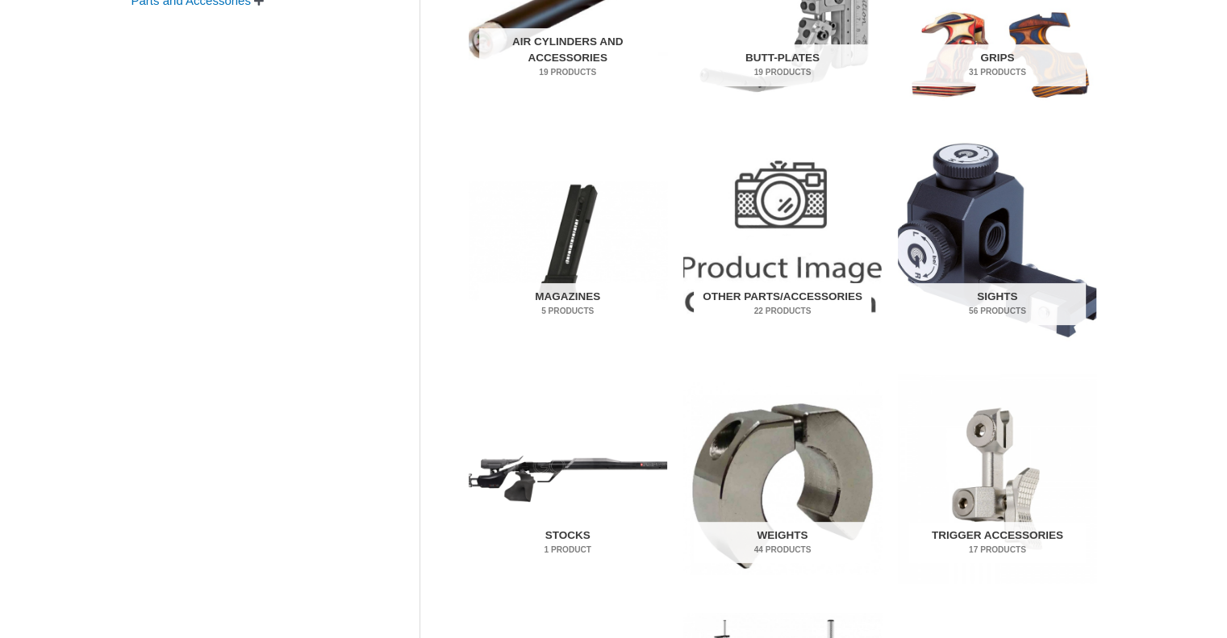
click at [803, 299] on h2 "Other Parts/Accessories 22 Products" at bounding box center [782, 304] width 177 height 42
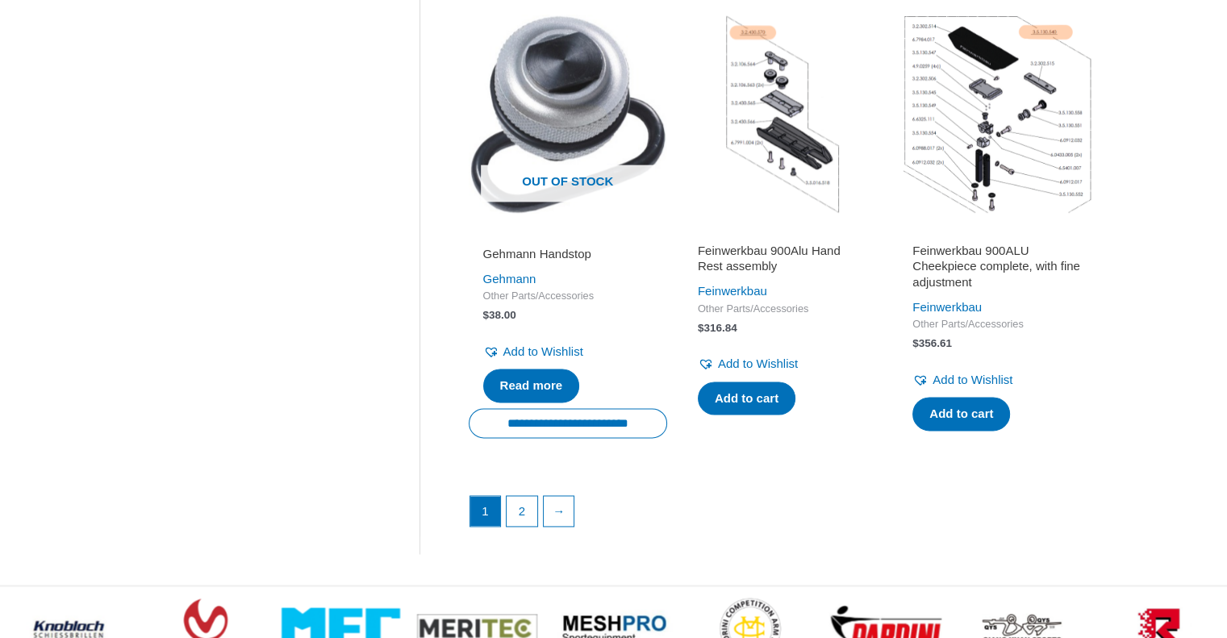
scroll to position [2177, 0]
click at [560, 527] on link "→" at bounding box center [560, 511] width 32 height 32
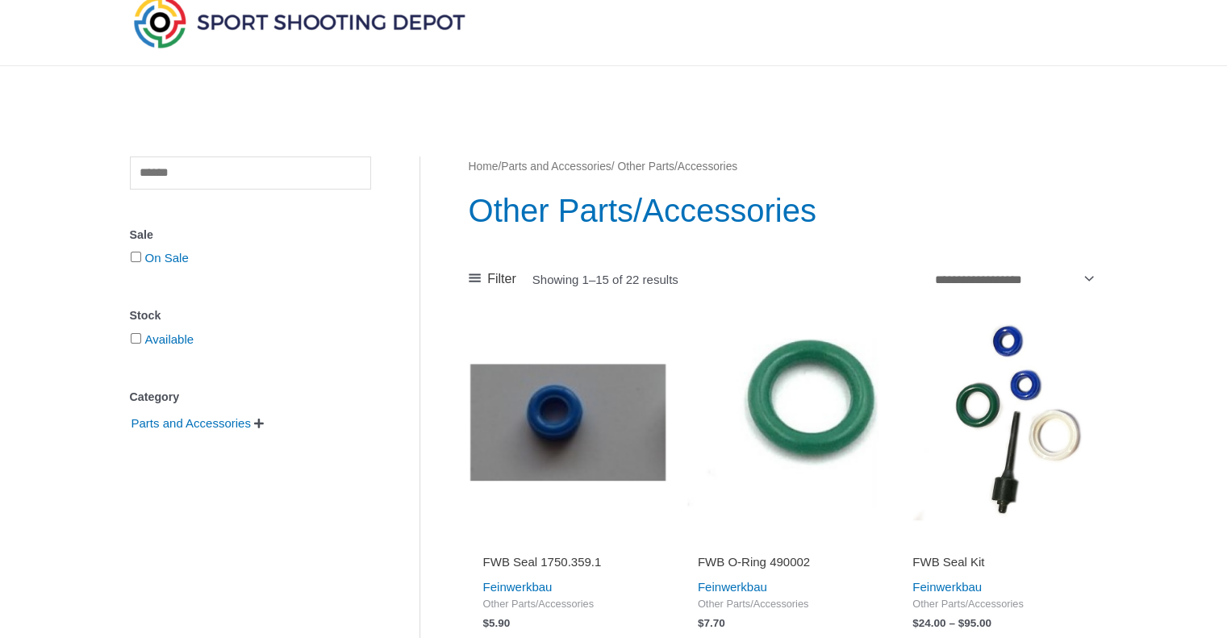
scroll to position [0, 0]
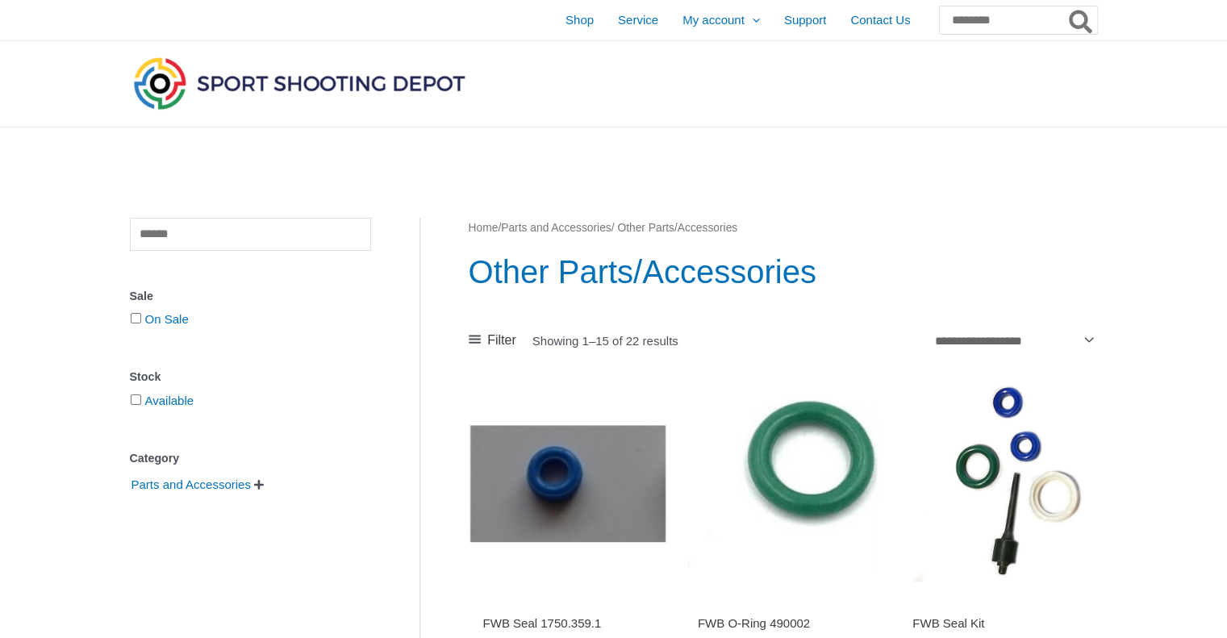
click at [240, 84] on img at bounding box center [299, 83] width 339 height 60
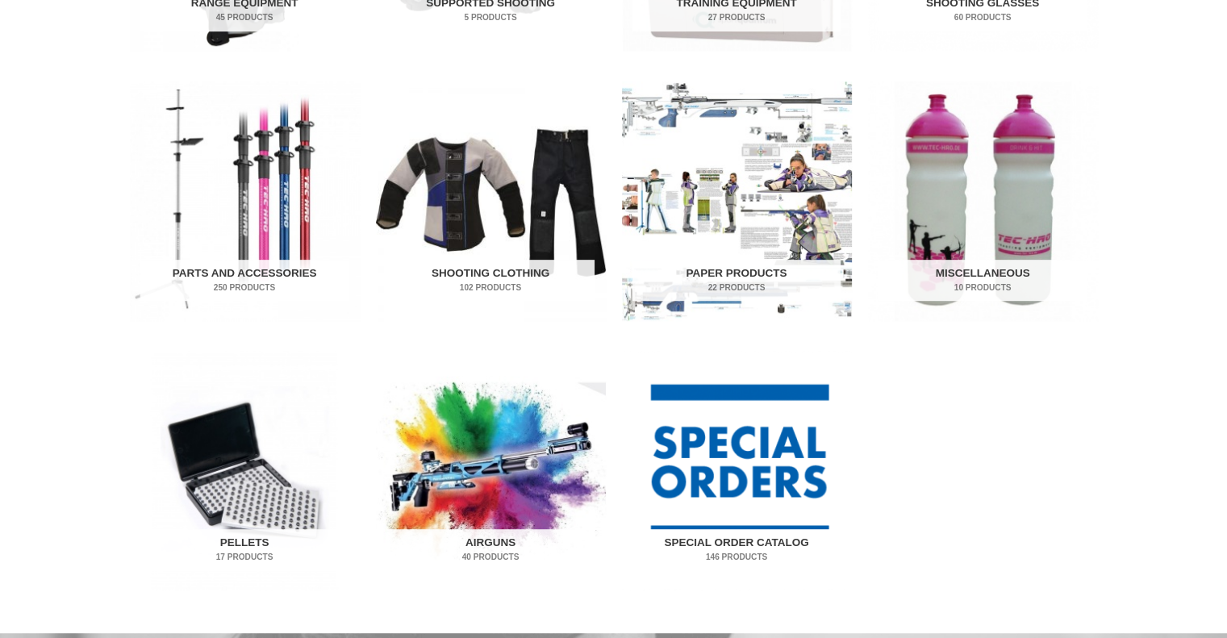
scroll to position [806, 0]
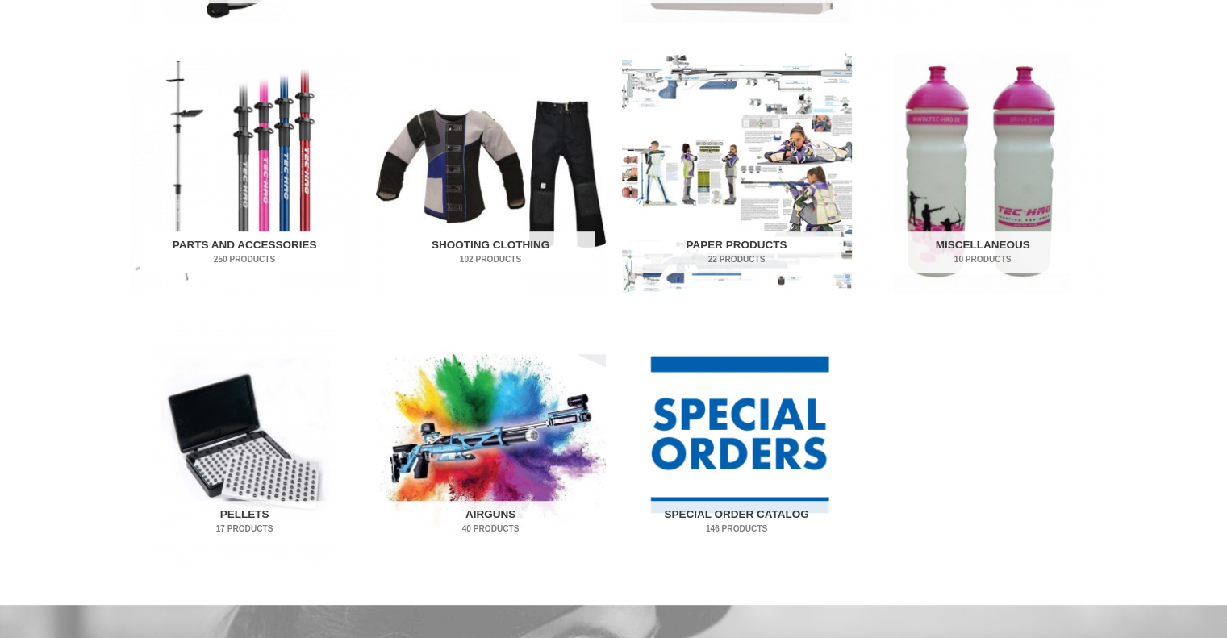
click at [228, 247] on h2 "Parts and Accessories 250 Products" at bounding box center [244, 252] width 208 height 42
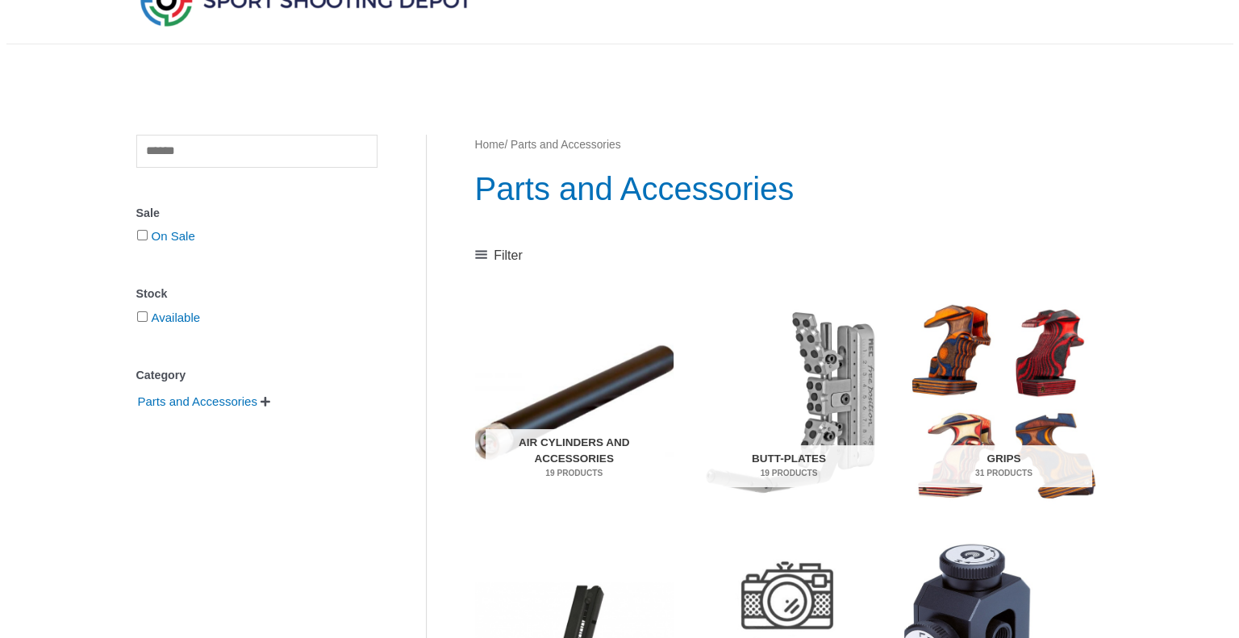
scroll to position [81, 0]
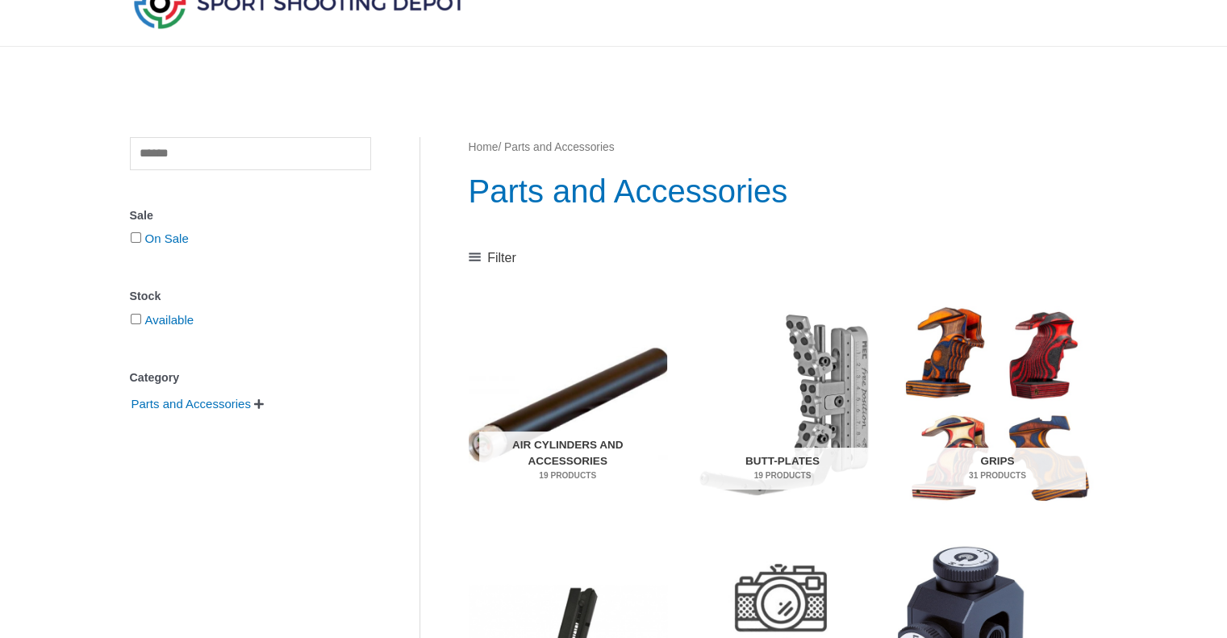
click at [489, 259] on span "Filter" at bounding box center [501, 258] width 29 height 24
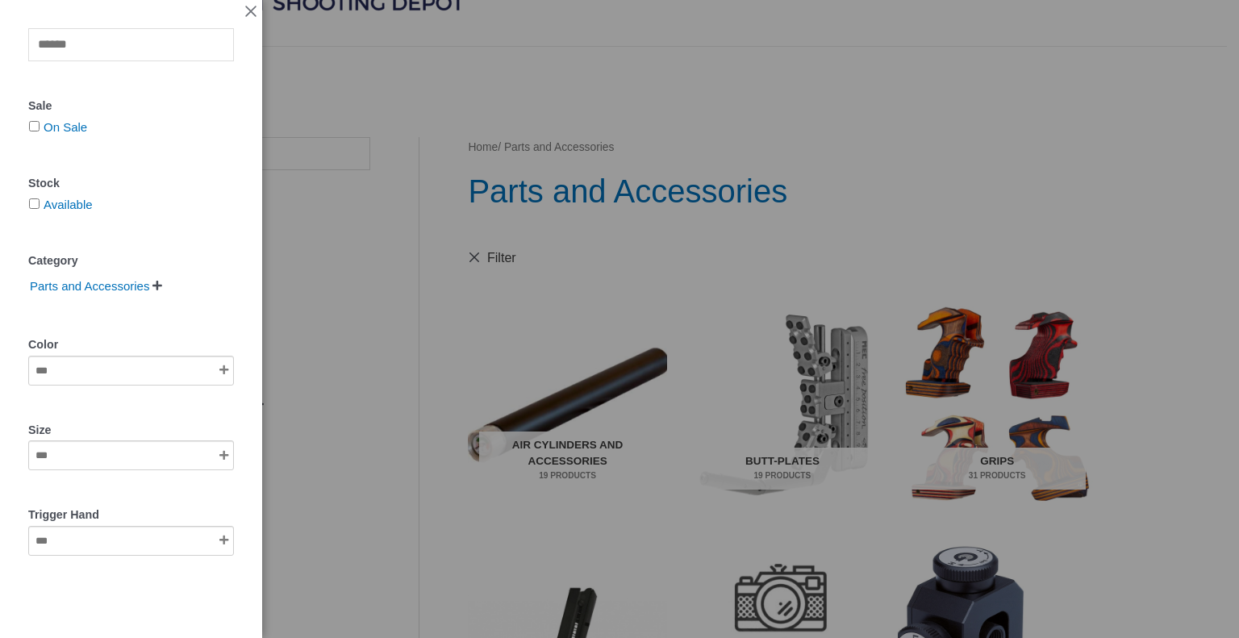
click at [162, 289] on span "" at bounding box center [157, 285] width 10 height 11
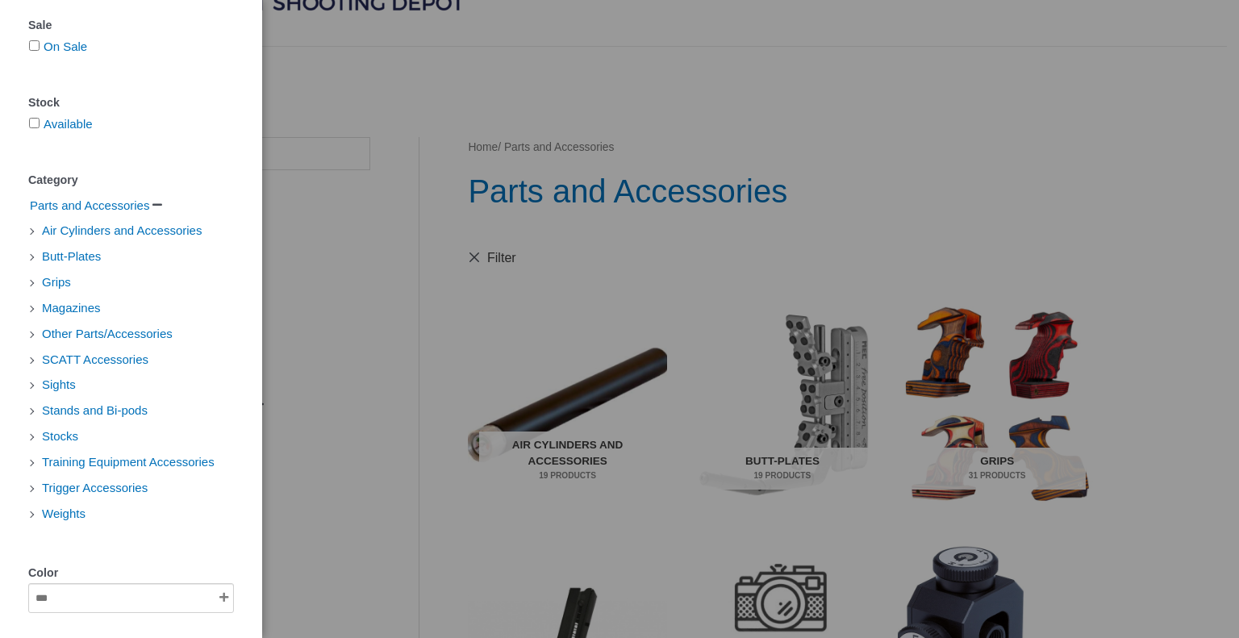
click at [915, 212] on div "Clear Sale On Sale Stock Available Category Parts and Accessories   Air Cylin…" at bounding box center [619, 319] width 1239 height 638
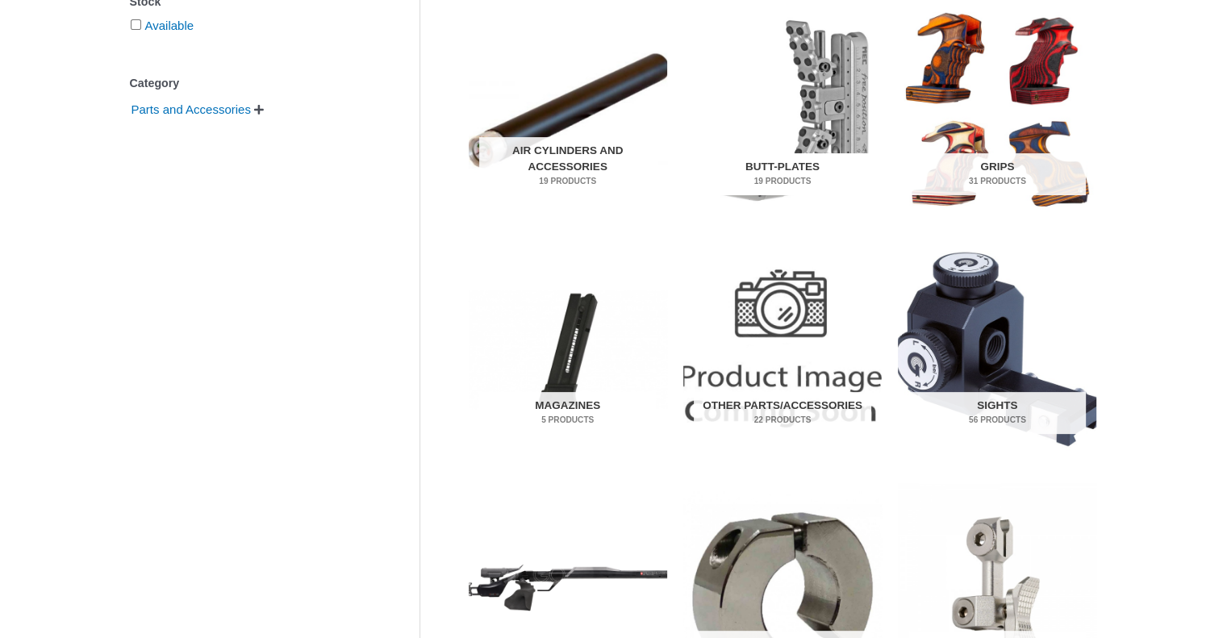
scroll to position [403, 0]
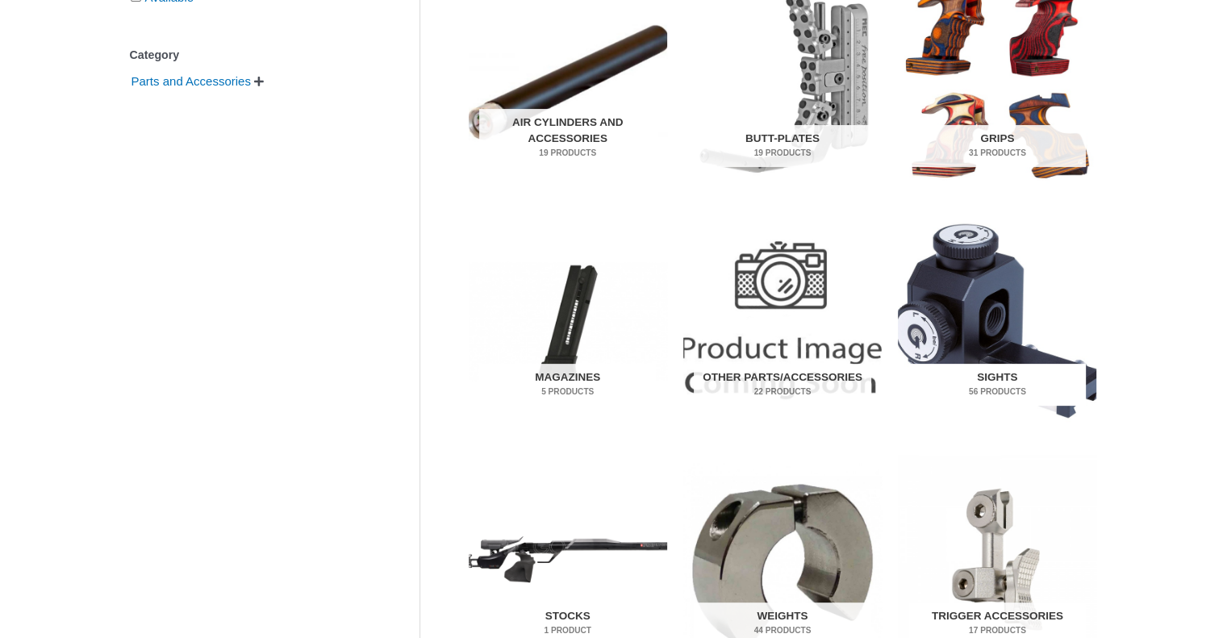
click at [992, 384] on h2 "Sights 56 Products" at bounding box center [997, 385] width 177 height 42
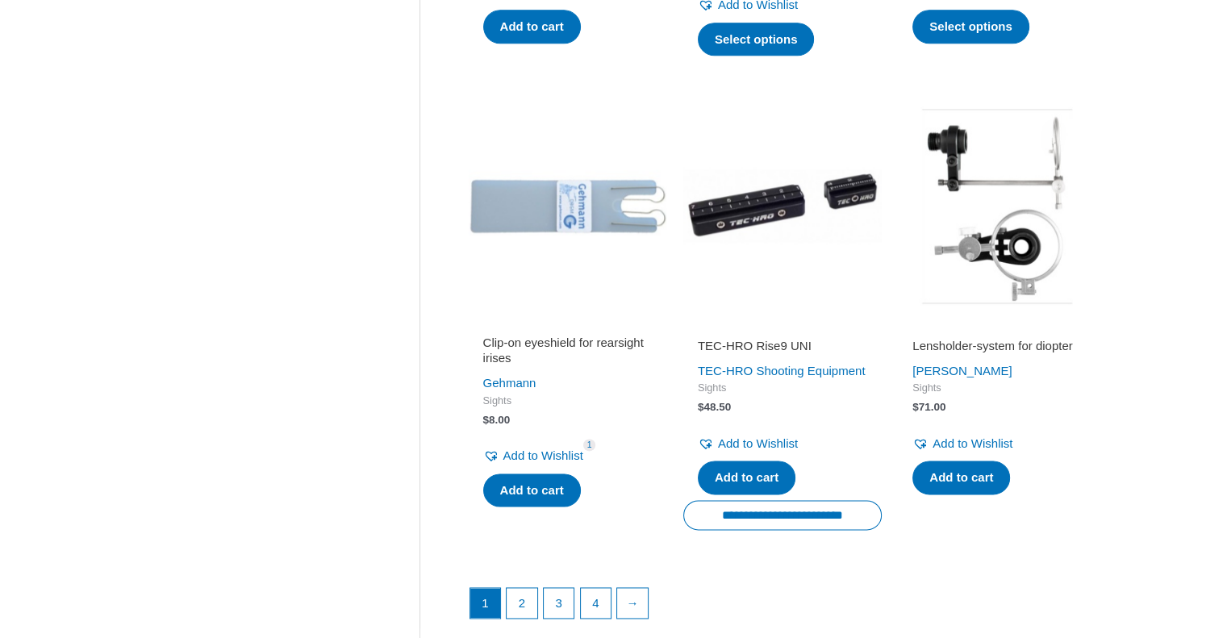
scroll to position [2258, 0]
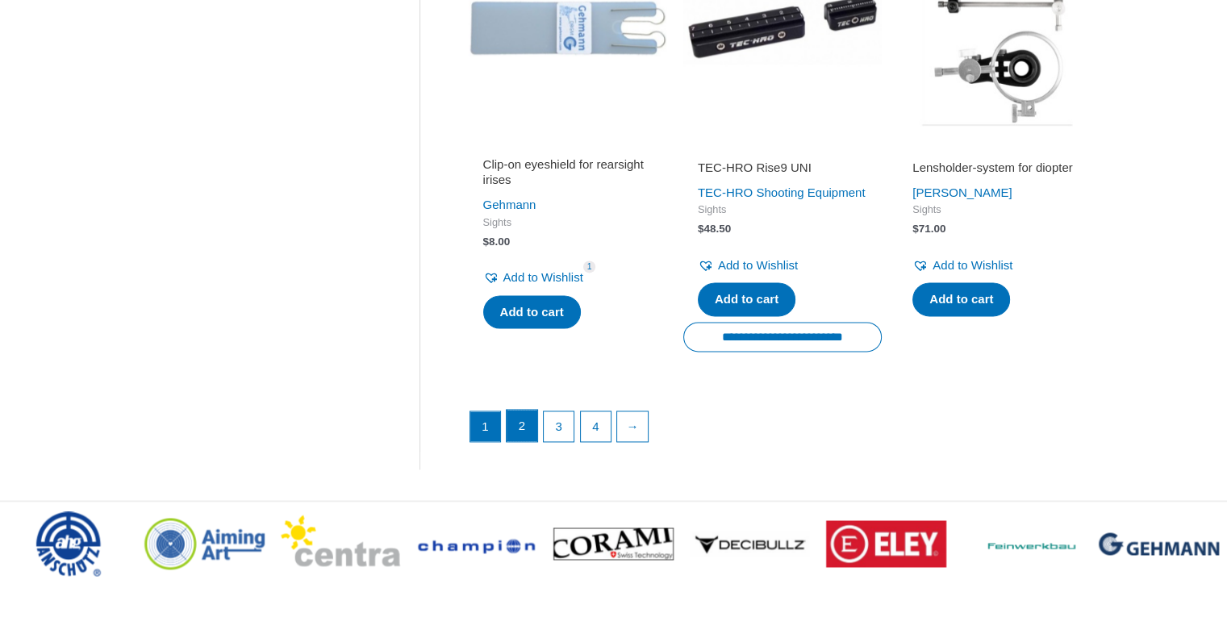
click at [526, 442] on link "2" at bounding box center [521, 426] width 31 height 32
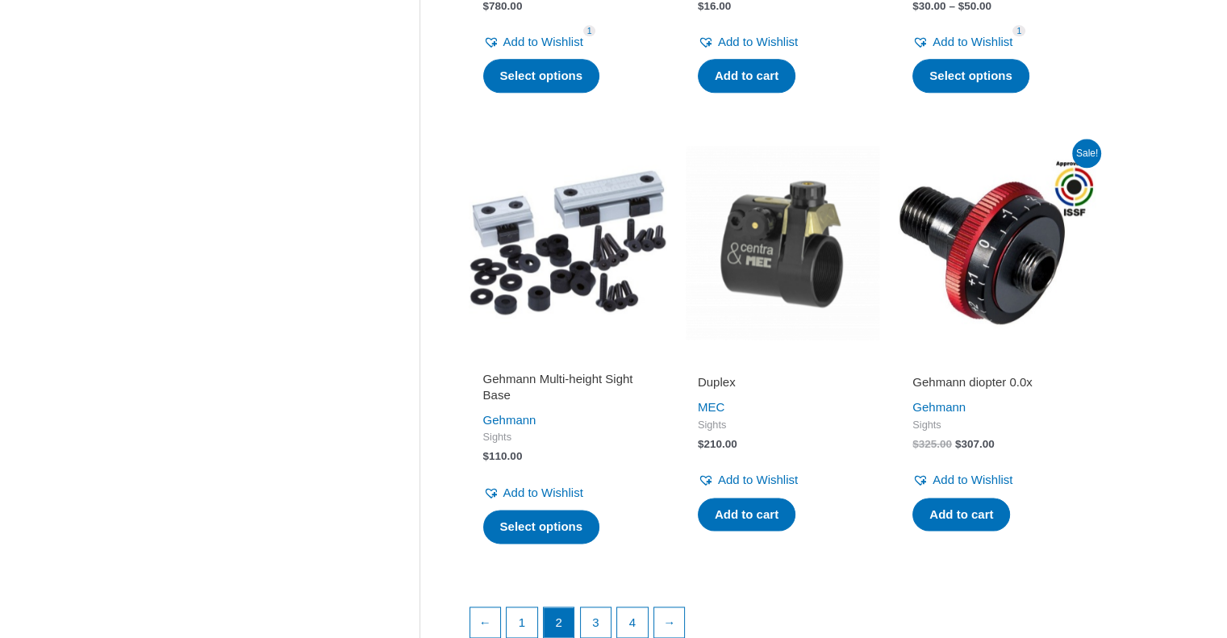
scroll to position [2258, 0]
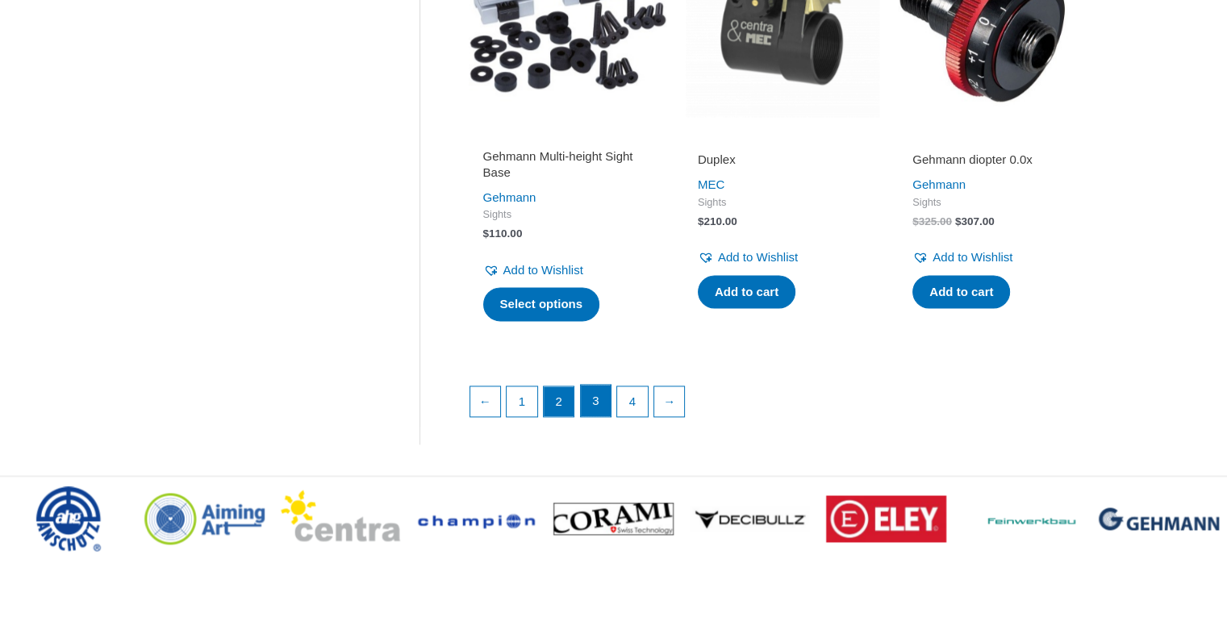
click at [594, 417] on link "3" at bounding box center [596, 401] width 31 height 32
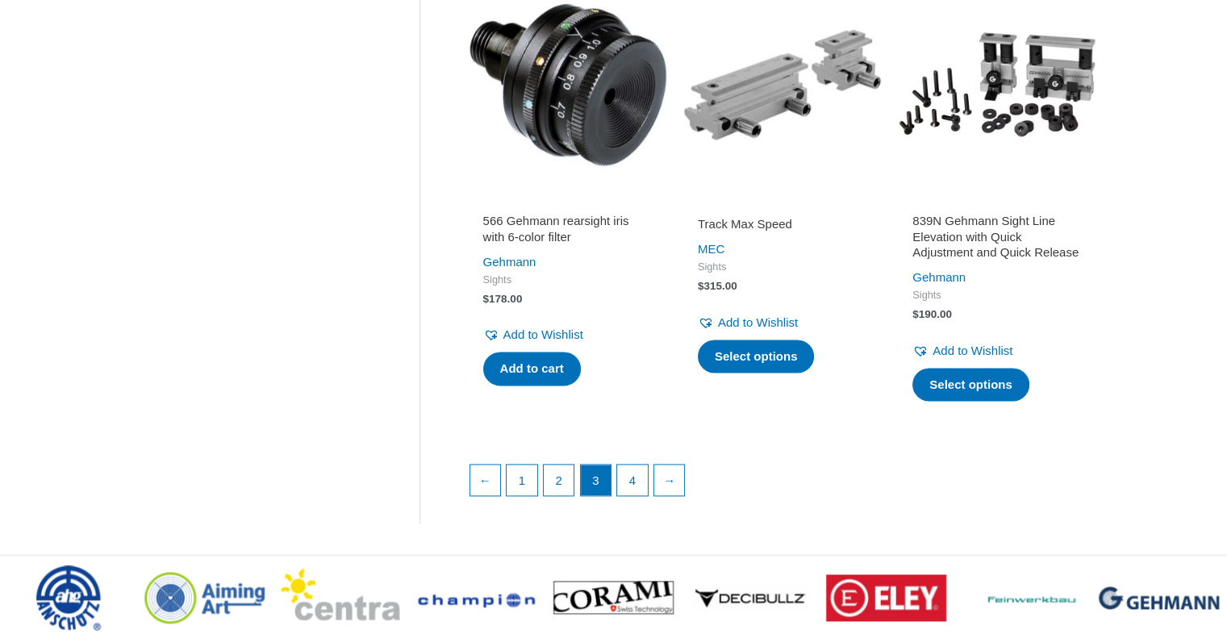
scroll to position [2339, 0]
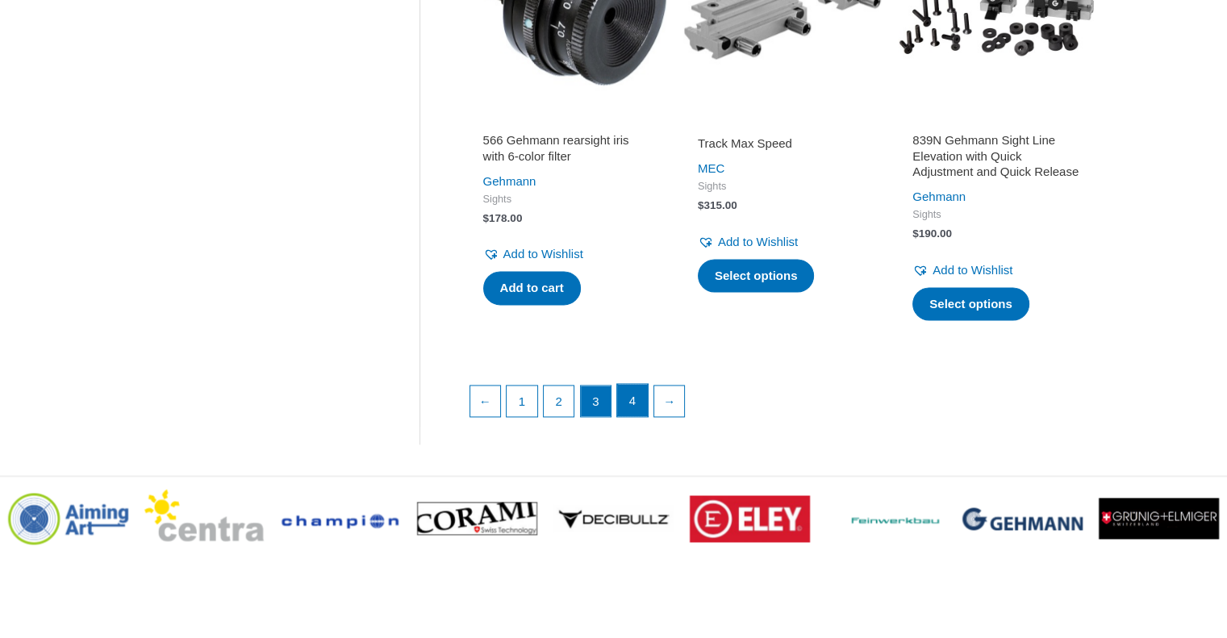
click at [631, 416] on link "4" at bounding box center [632, 400] width 31 height 32
